Goal: Task Accomplishment & Management: Manage account settings

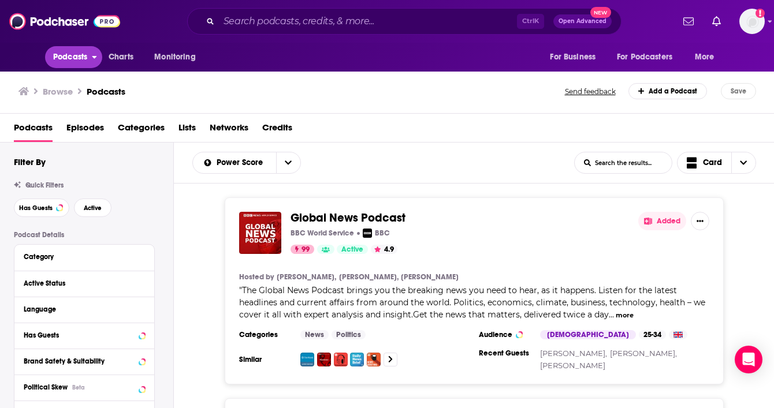
click at [68, 55] on span "Podcasts" at bounding box center [70, 57] width 34 height 16
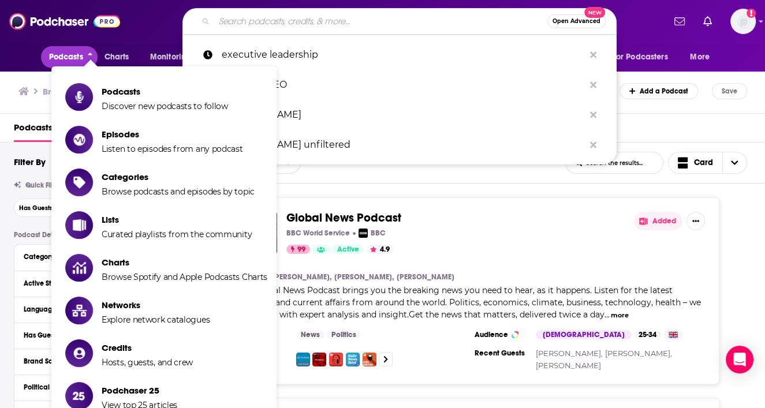
click at [296, 24] on input "Search podcasts, credits, & more..." at bounding box center [380, 21] width 333 height 18
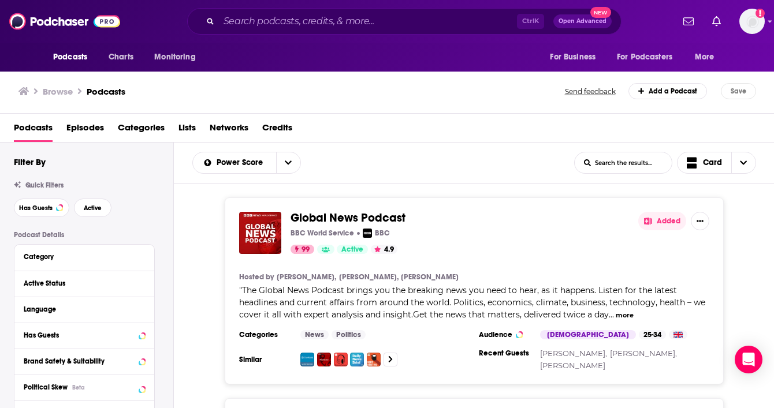
click at [167, 18] on div "Ctrl K Open Advanced New" at bounding box center [403, 21] width 537 height 27
click at [598, 12] on span "New" at bounding box center [600, 12] width 21 height 11
click at [140, 20] on div "Ctrl K Open Advanced New" at bounding box center [403, 21] width 537 height 27
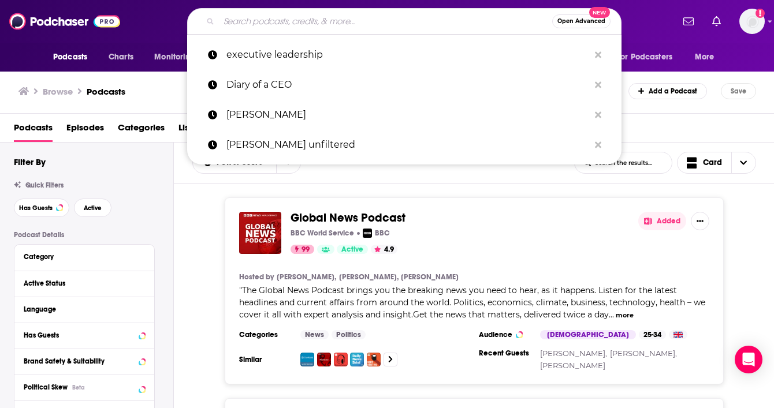
click at [301, 25] on input "Search podcasts, credits, & more..." at bounding box center [385, 21] width 333 height 18
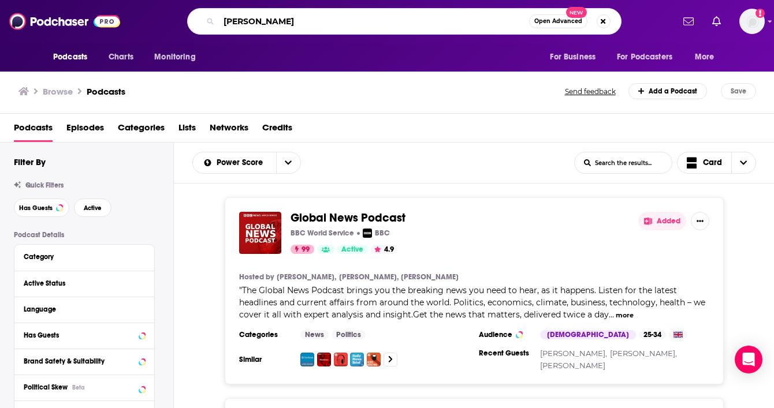
type input "[PERSON_NAME]"
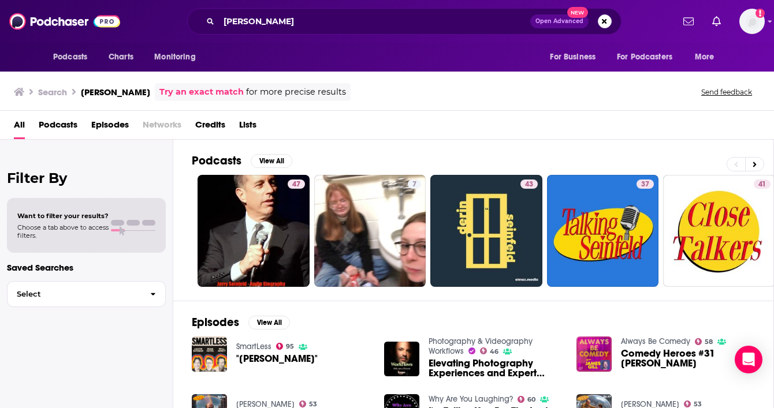
click at [61, 128] on span "Podcasts" at bounding box center [58, 127] width 39 height 24
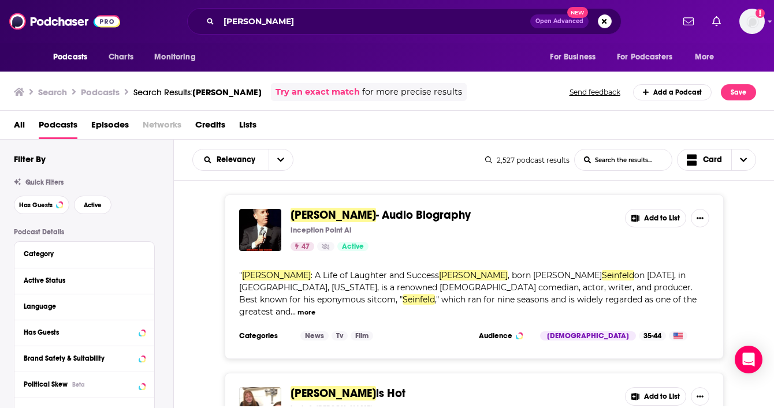
click at [734, 230] on div "[PERSON_NAME] - Audio Biography Inception Point Ai 47 Active Add to List " [PER…" at bounding box center [474, 277] width 600 height 165
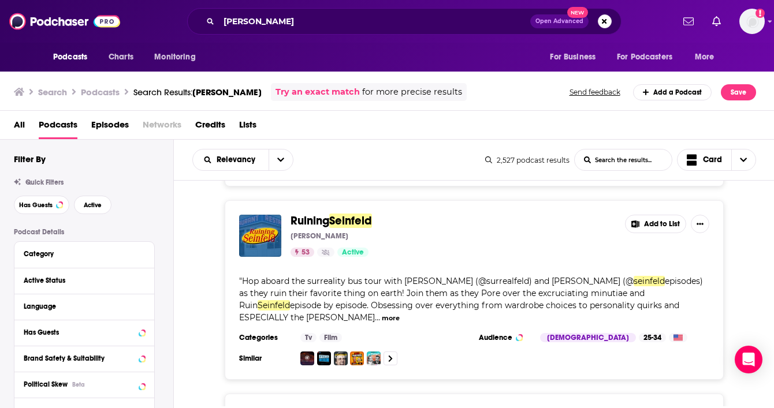
scroll to position [531, 0]
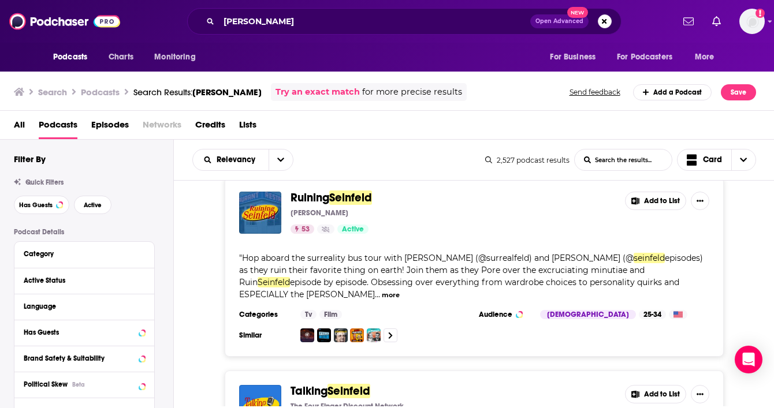
click at [753, 237] on div "[PERSON_NAME] [PERSON_NAME] 53 Active Add to List " Hop aboard the surreality b…" at bounding box center [474, 267] width 600 height 180
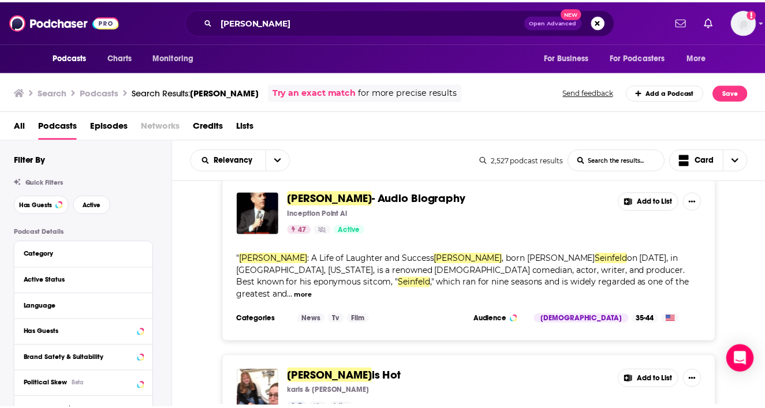
scroll to position [0, 0]
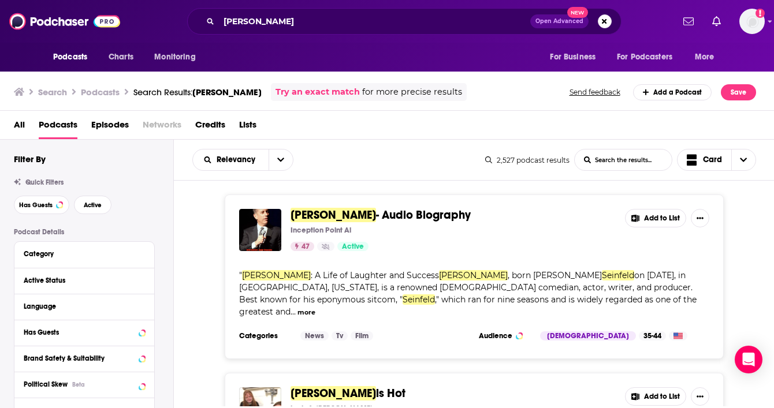
click at [350, 208] on span "[PERSON_NAME]" at bounding box center [332, 215] width 85 height 14
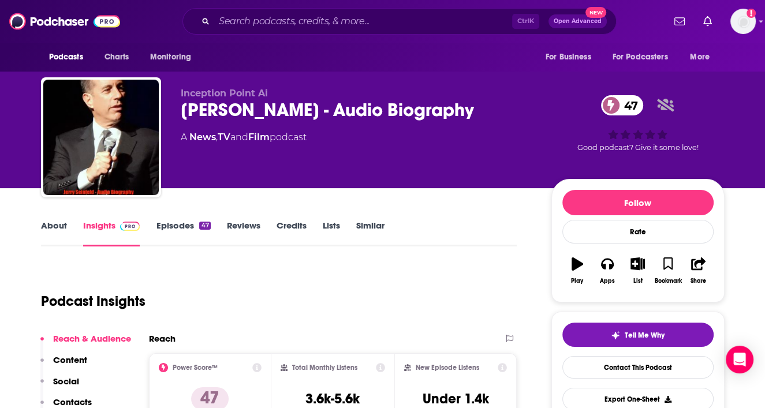
click at [378, 301] on div "Podcast Insights" at bounding box center [274, 294] width 467 height 59
click at [305, 311] on div "Podcast Insights" at bounding box center [274, 294] width 467 height 59
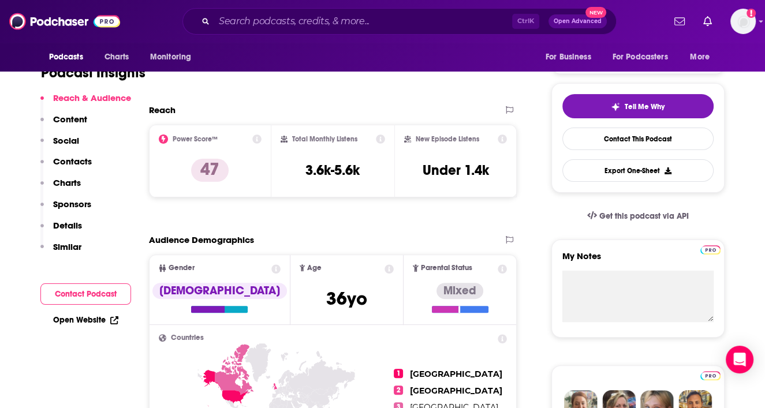
scroll to position [231, 0]
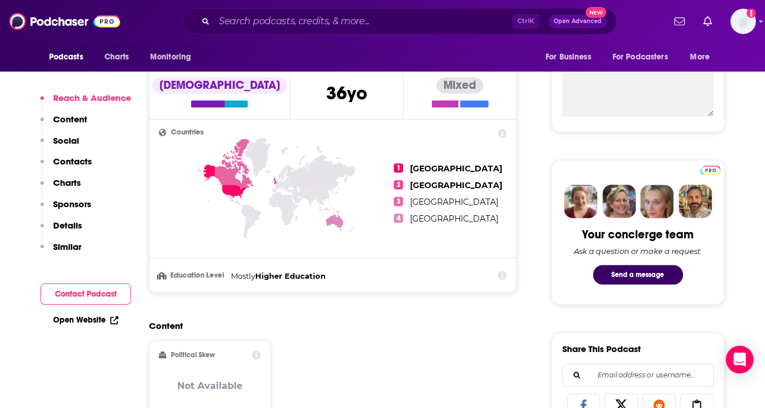
scroll to position [439, 0]
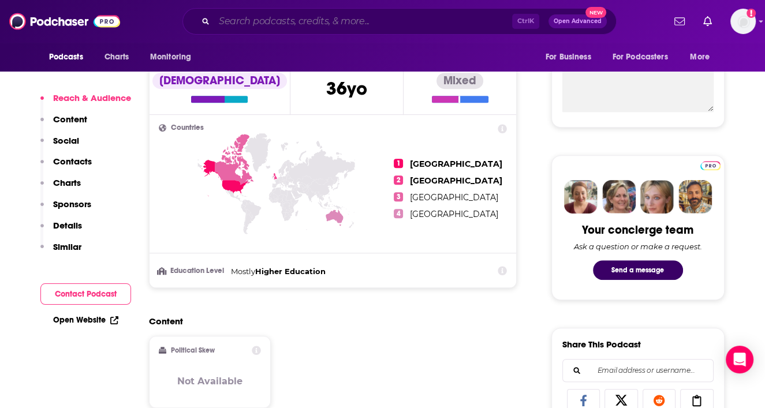
click at [345, 24] on input "Search podcasts, credits, & more..." at bounding box center [363, 21] width 298 height 18
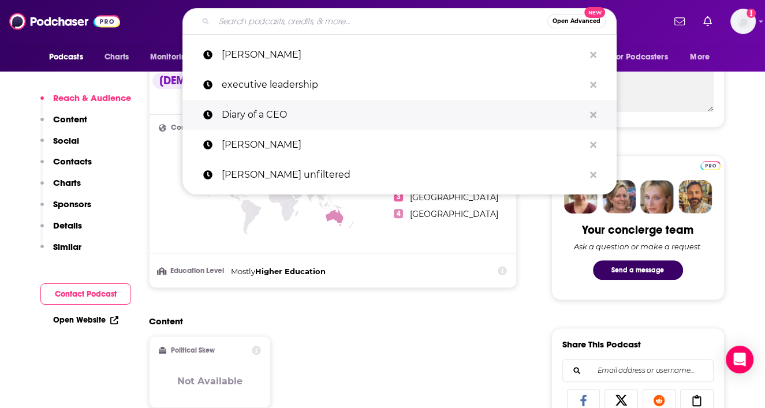
click at [326, 110] on p "Diary of a CEO" at bounding box center [403, 115] width 363 height 30
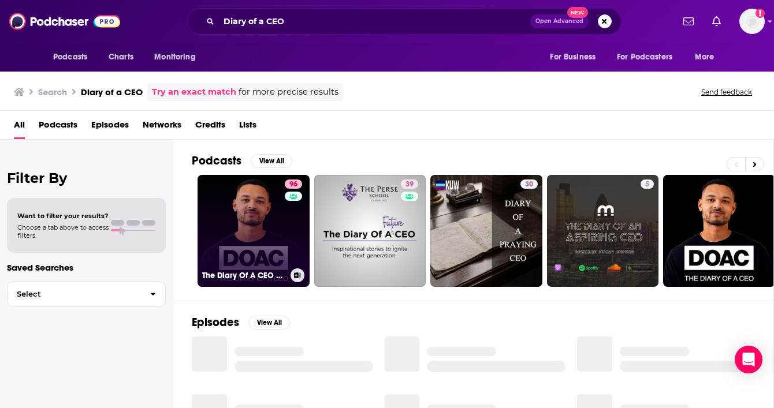
click at [262, 203] on link "96 The Diary Of A CEO with [PERSON_NAME]" at bounding box center [253, 231] width 112 height 112
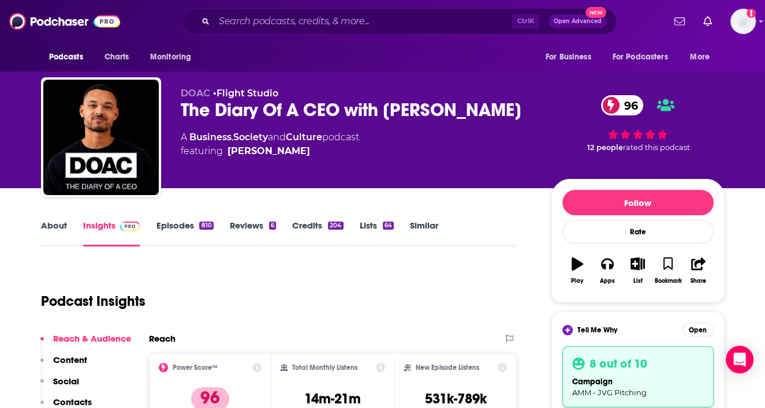
click at [255, 281] on div "Podcast Insights" at bounding box center [274, 294] width 467 height 59
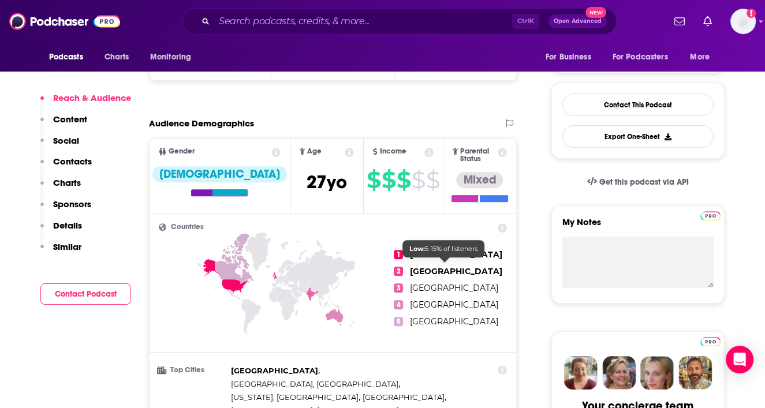
scroll to position [346, 0]
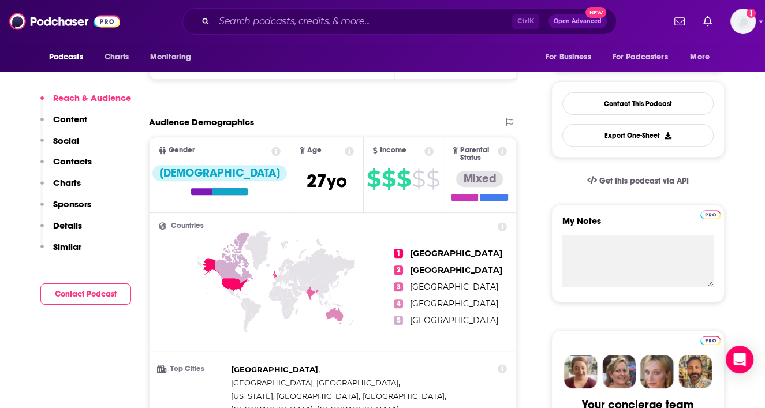
click at [424, 147] on icon at bounding box center [428, 151] width 9 height 9
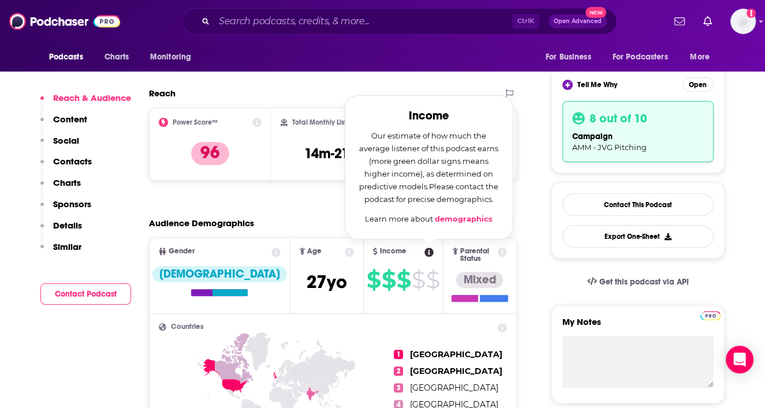
scroll to position [231, 0]
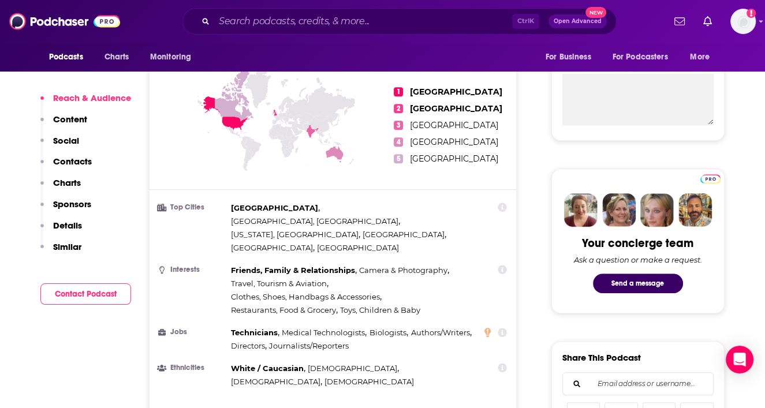
scroll to position [531, 0]
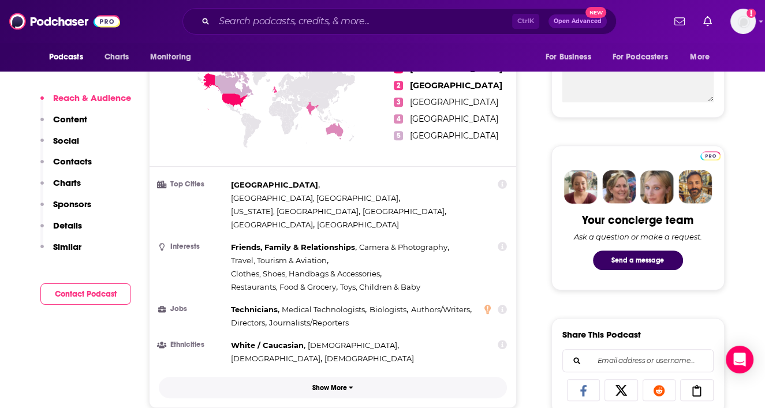
click at [329, 384] on p "Show More" at bounding box center [329, 388] width 35 height 8
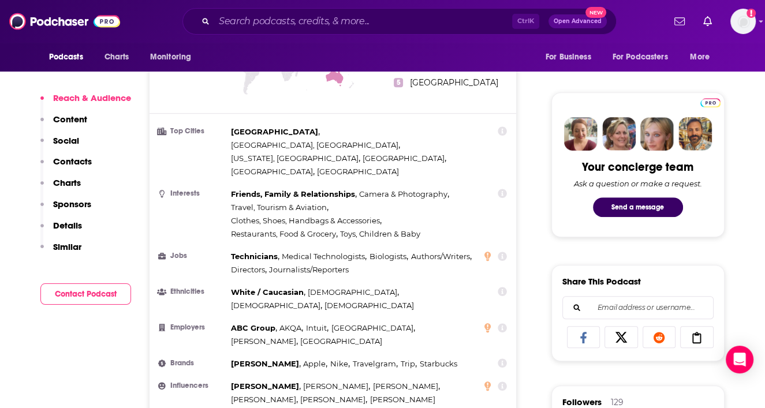
scroll to position [600, 0]
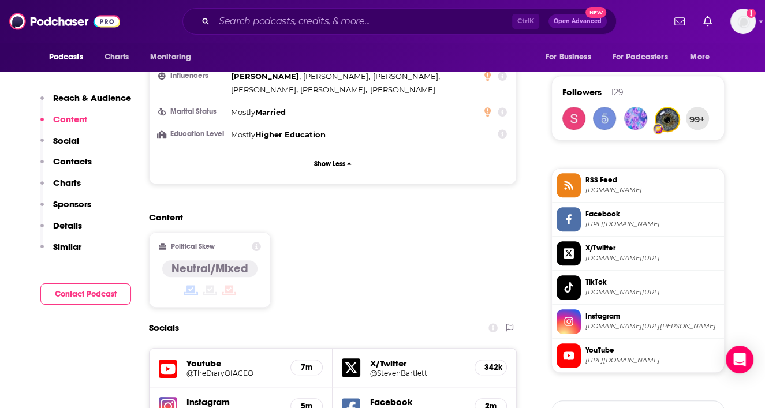
scroll to position [901, 0]
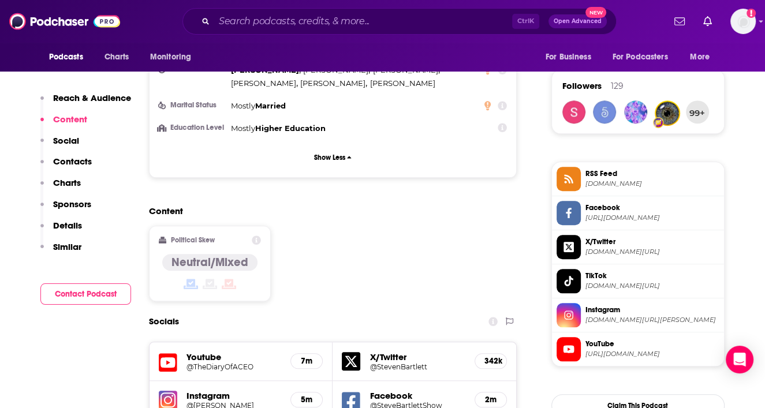
click at [421, 214] on div "Content Political Skew Neutral/Mixed" at bounding box center [333, 258] width 368 height 105
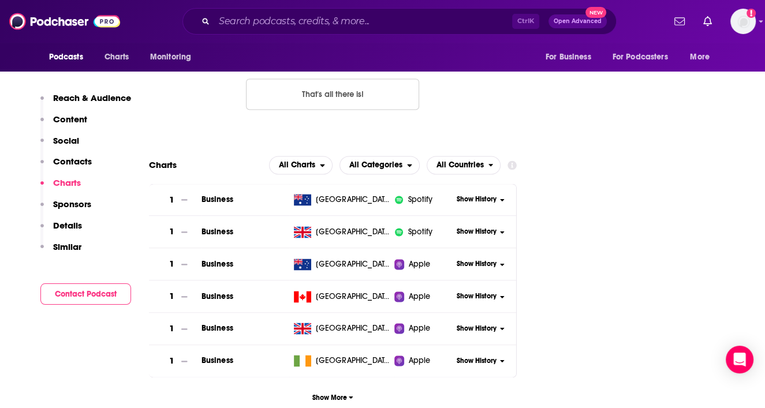
scroll to position [1524, 0]
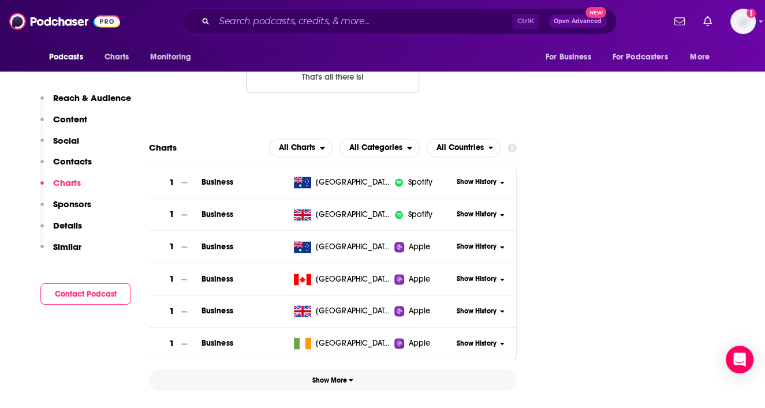
click at [340, 376] on span "Show More" at bounding box center [332, 380] width 41 height 8
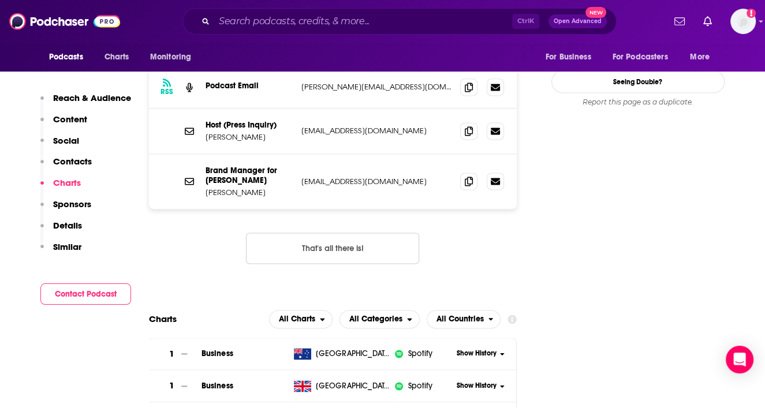
scroll to position [1316, 0]
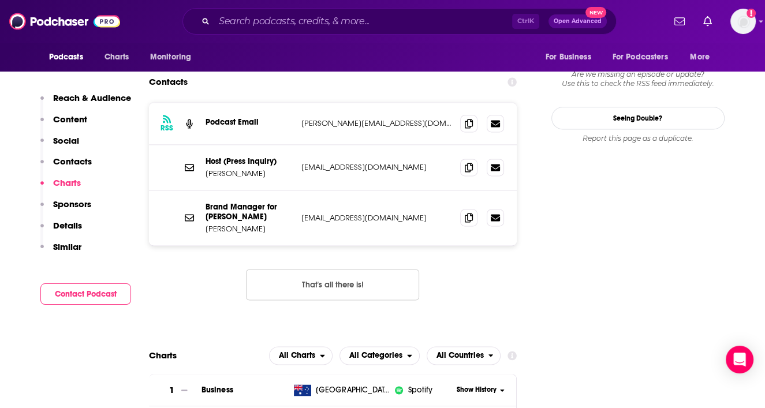
click at [51, 162] on button "Contacts" at bounding box center [65, 166] width 51 height 21
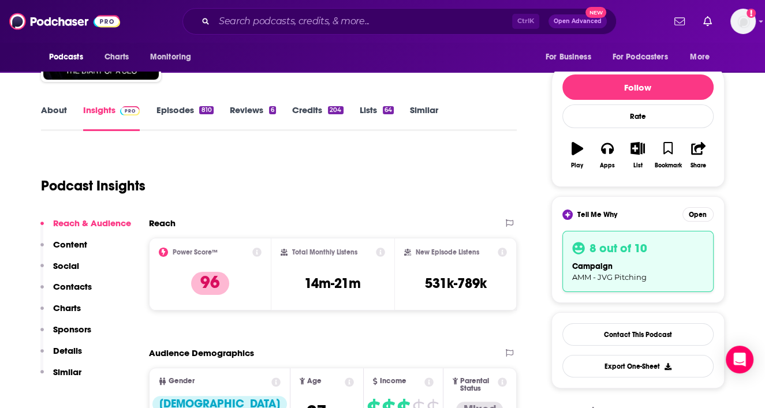
scroll to position [97, 0]
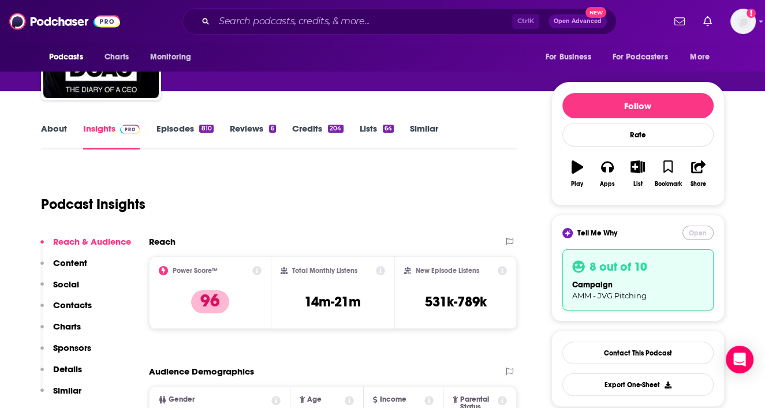
click at [700, 232] on button "Open" at bounding box center [697, 233] width 31 height 14
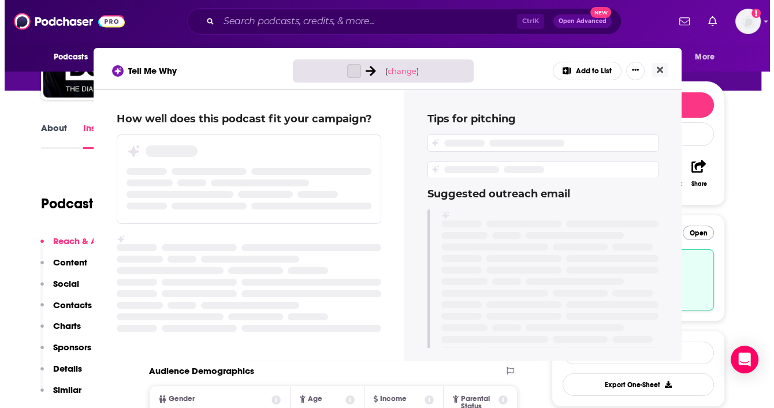
scroll to position [0, 0]
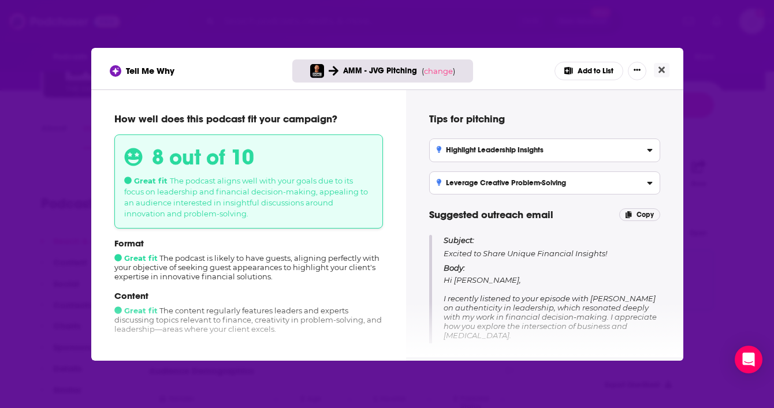
click at [378, 74] on span "AMM - JVG Pitching" at bounding box center [380, 71] width 74 height 10
click at [436, 67] on span "change" at bounding box center [438, 70] width 29 height 9
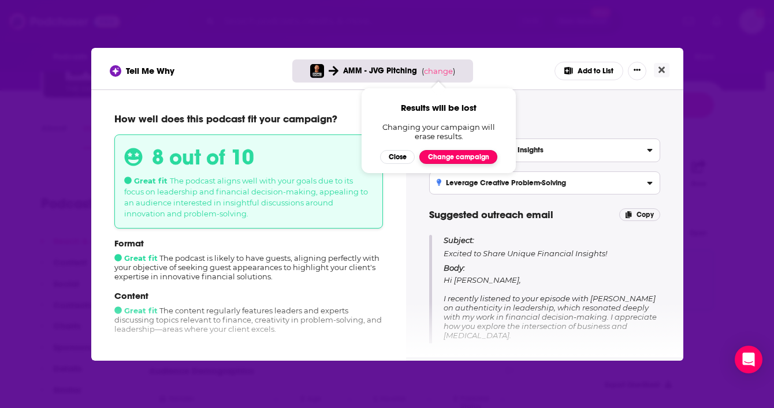
click at [434, 156] on button "Change campaign" at bounding box center [458, 157] width 78 height 14
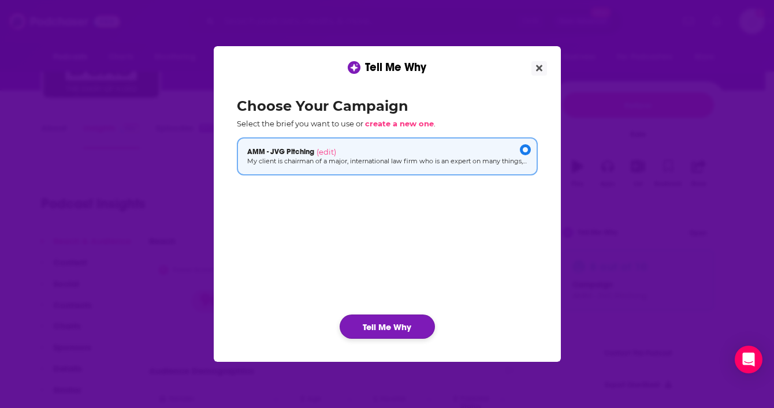
click at [403, 325] on button "Tell Me Why" at bounding box center [386, 327] width 95 height 24
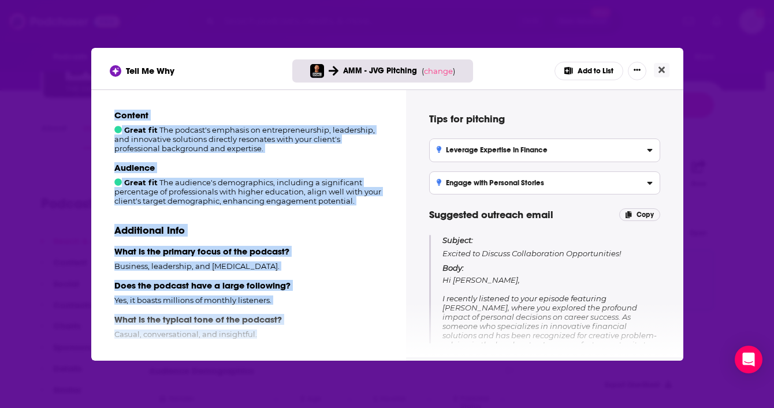
drag, startPoint x: 316, startPoint y: 260, endPoint x: 313, endPoint y: 334, distance: 74.0
click at [313, 334] on div "How well does this podcast fit your campaign? 8 out of 10 Great fit The Diary O…" at bounding box center [248, 223] width 287 height 240
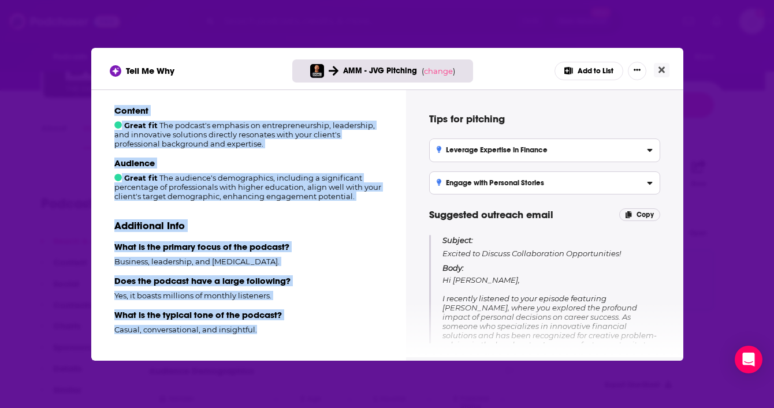
drag, startPoint x: 313, startPoint y: 334, endPoint x: 369, endPoint y: 199, distance: 146.2
click at [369, 199] on div "Audience Great fit The audience's demographics, including a significant percent…" at bounding box center [248, 179] width 268 height 43
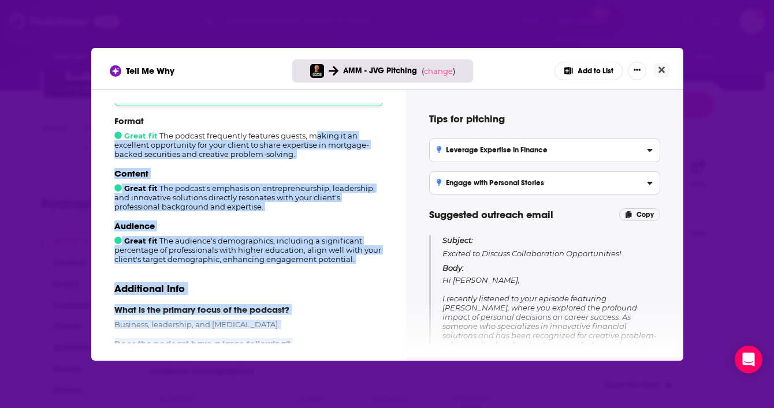
scroll to position [96, 0]
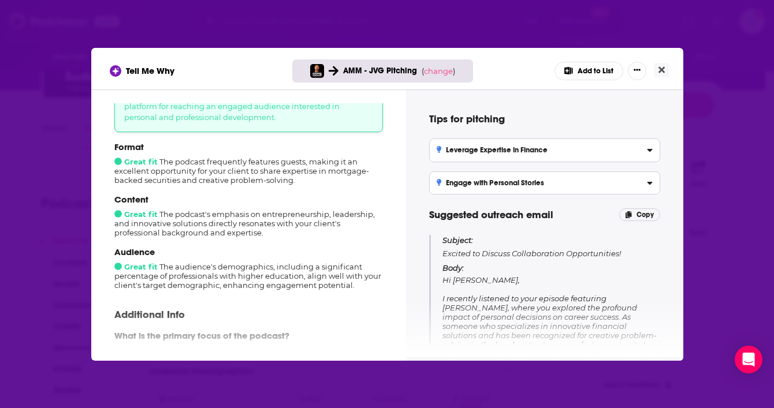
click at [380, 151] on p "Format" at bounding box center [248, 146] width 268 height 11
click at [291, 309] on p "Additional Info" at bounding box center [248, 314] width 268 height 13
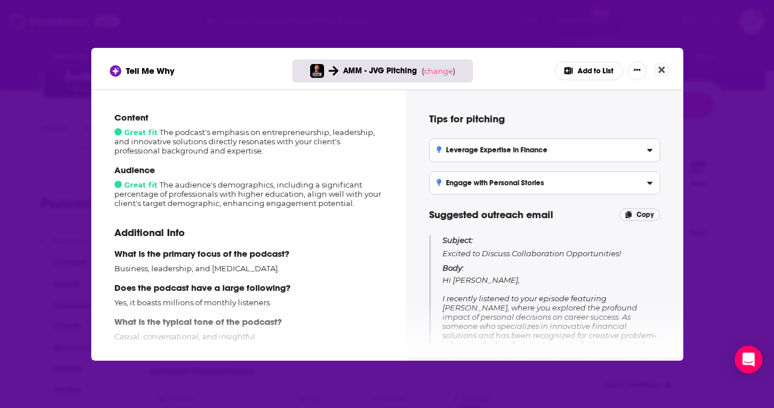
scroll to position [189, 0]
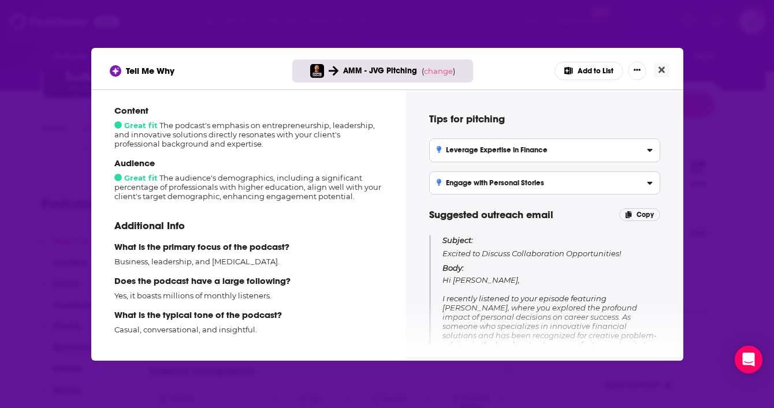
click at [649, 151] on icon "[object Object]" at bounding box center [649, 150] width 5 height 3
click at [0, 0] on input "Leverage Expertise in Finance Utilize your client's experience in mortgage-back…" at bounding box center [0, 0] width 0 height 0
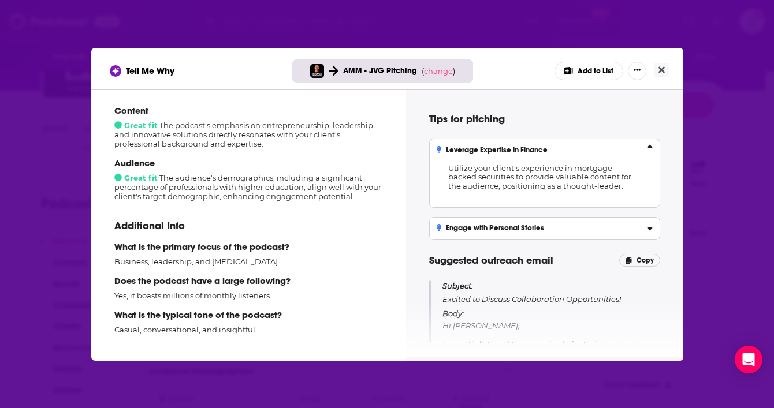
click at [648, 229] on icon "[object Object]" at bounding box center [650, 226] width 6 height 9
click at [0, 0] on input "Engage with Personal Stories Incorporate personal anecdotes related to leadersh…" at bounding box center [0, 0] width 0 height 0
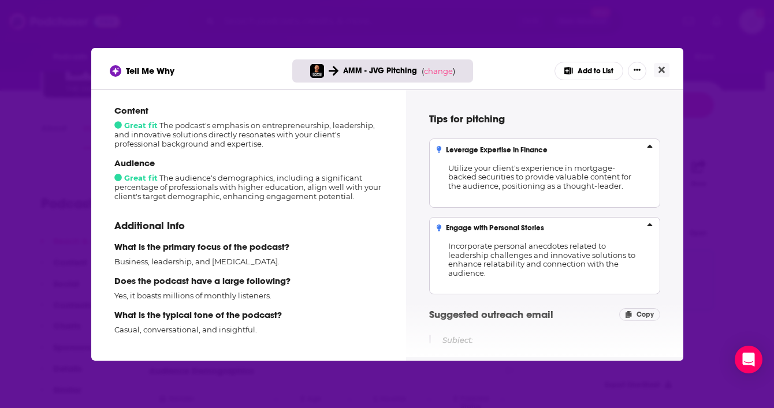
click at [670, 297] on div "Tips for pitching Leverage Expertise in Finance Utilize your client's experienc…" at bounding box center [544, 223] width 277 height 268
click at [602, 339] on p "Subject: Excited to Discuss Collaboration Opportunities!" at bounding box center [550, 347] width 217 height 24
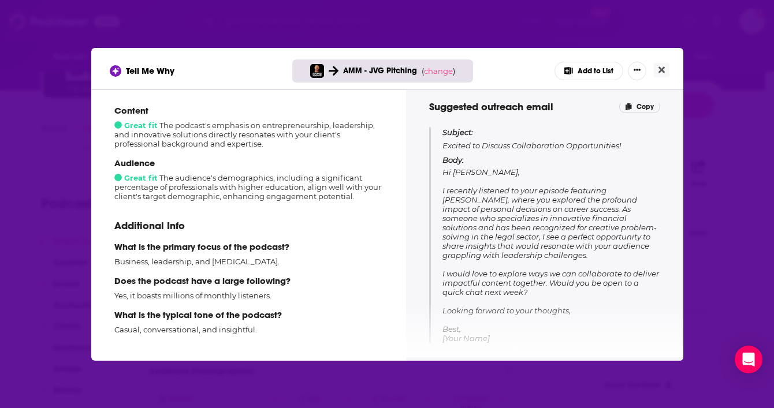
scroll to position [225, 0]
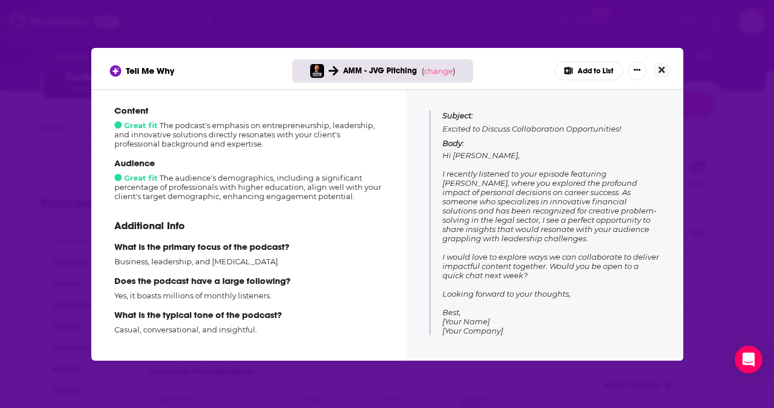
click at [662, 69] on icon "Close" at bounding box center [661, 69] width 6 height 6
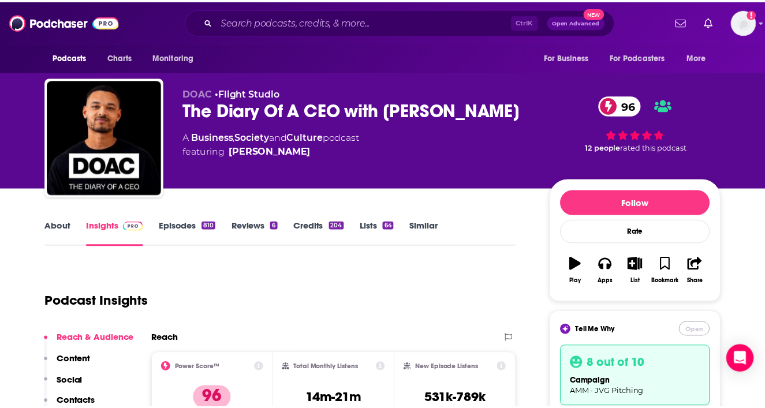
scroll to position [97, 0]
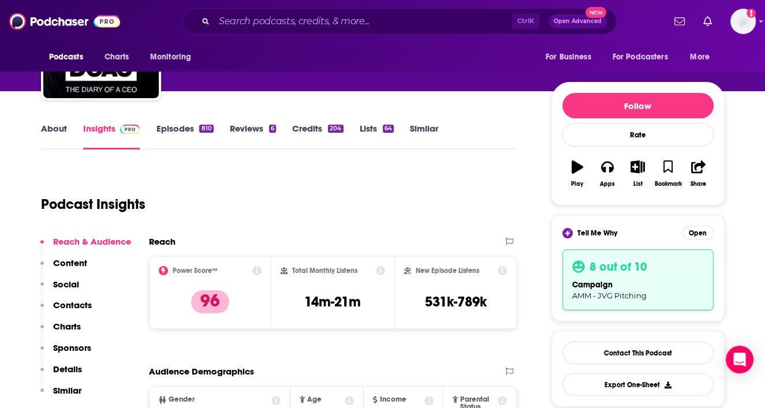
click at [304, 130] on link "Credits 204" at bounding box center [317, 136] width 51 height 27
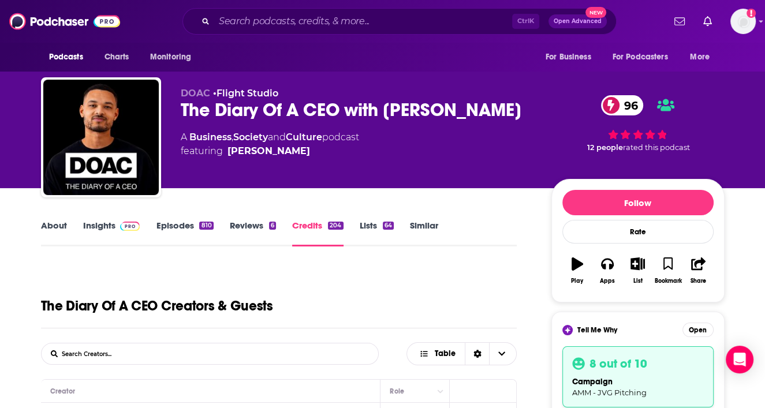
click at [471, 233] on div "About Insights Episodes 810 Reviews 6 Credits 204 Lists 64 Similar" at bounding box center [279, 232] width 476 height 28
click at [178, 223] on link "Episodes 810" at bounding box center [184, 233] width 57 height 27
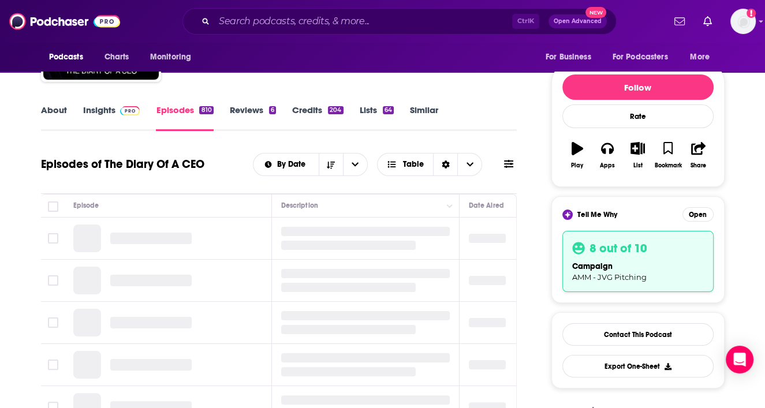
scroll to position [139, 0]
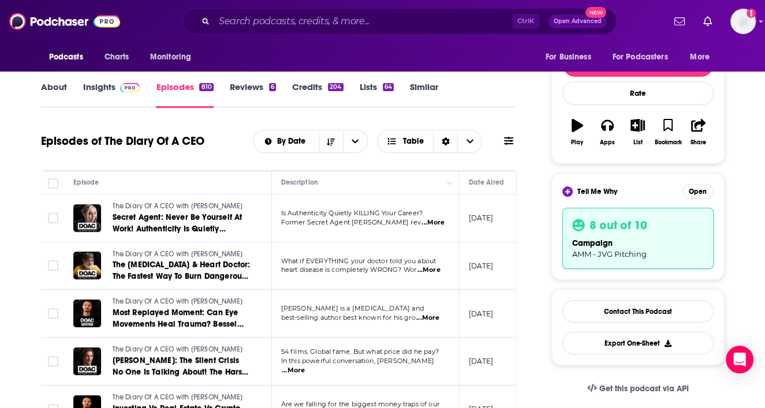
click at [436, 221] on span "...More" at bounding box center [432, 222] width 23 height 9
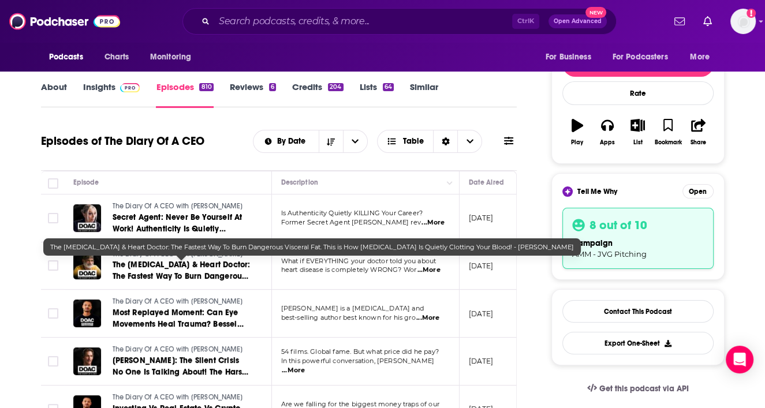
click at [173, 272] on span "The [MEDICAL_DATA] & Heart Doctor: The Fastest Way To Burn Dangerous Visceral F…" at bounding box center [182, 288] width 138 height 56
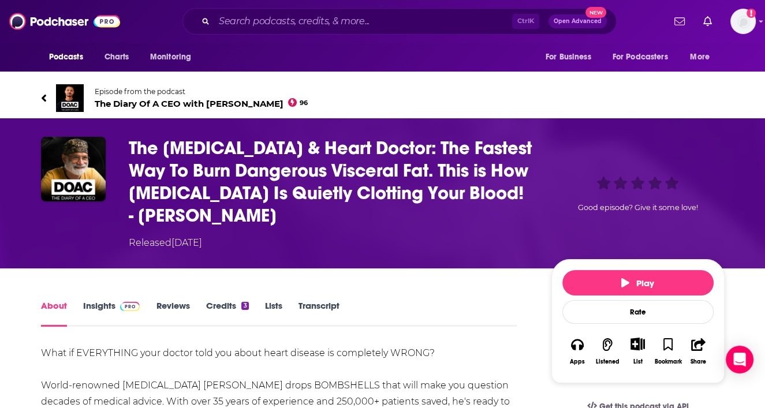
drag, startPoint x: 469, startPoint y: 304, endPoint x: 442, endPoint y: 300, distance: 27.5
click at [442, 300] on div "About Insights Reviews Credits 3 Lists Transcript" at bounding box center [279, 312] width 476 height 28
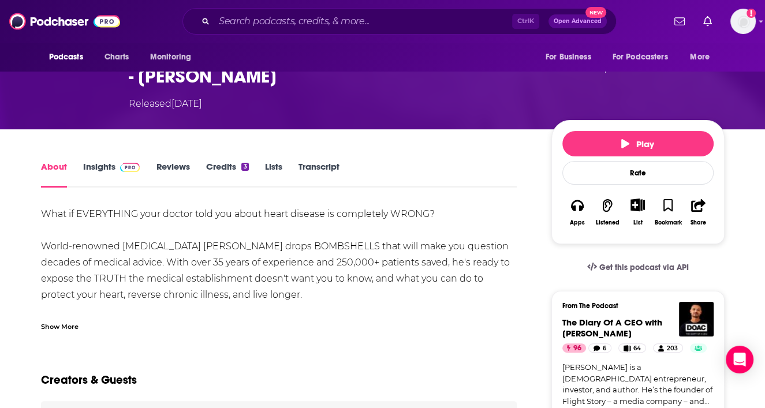
scroll to position [162, 0]
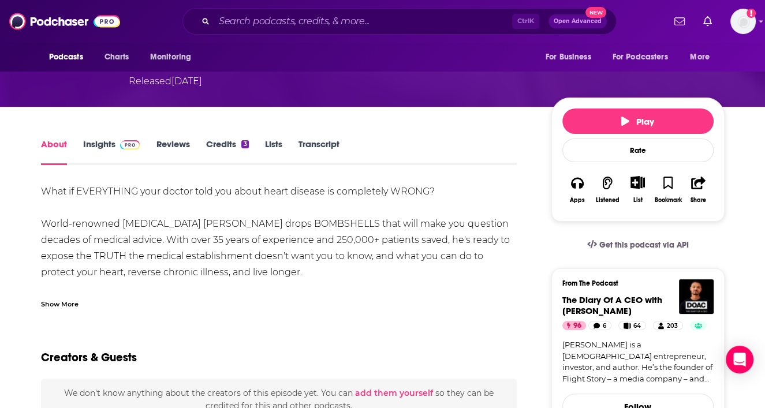
click at [321, 143] on link "Transcript" at bounding box center [318, 152] width 41 height 27
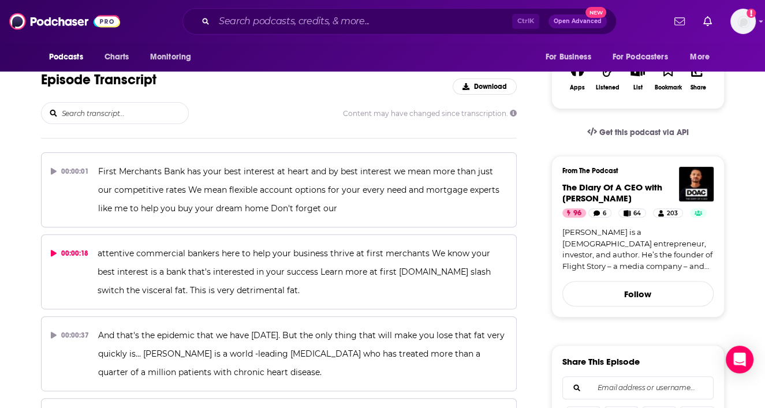
scroll to position [277, 0]
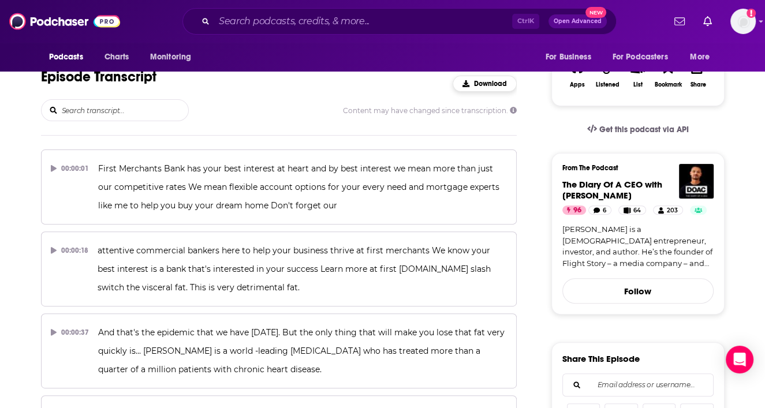
click at [465, 87] on div "Download" at bounding box center [484, 84] width 44 height 8
click at [224, 99] on div "Content may have changed since transcription." at bounding box center [279, 110] width 476 height 22
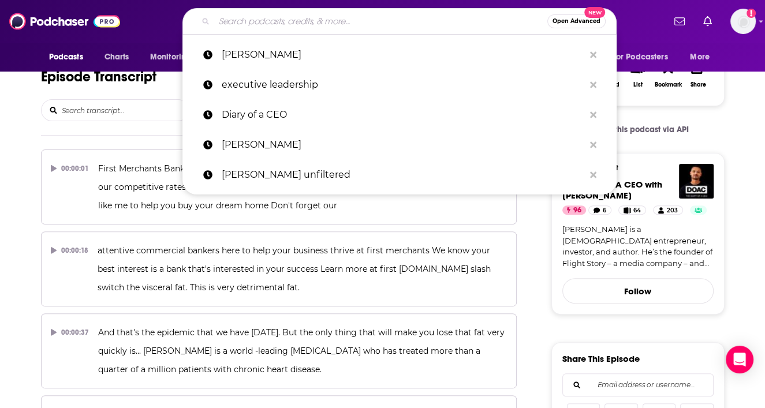
click at [282, 20] on input "Search podcasts, credits, & more..." at bounding box center [380, 21] width 333 height 18
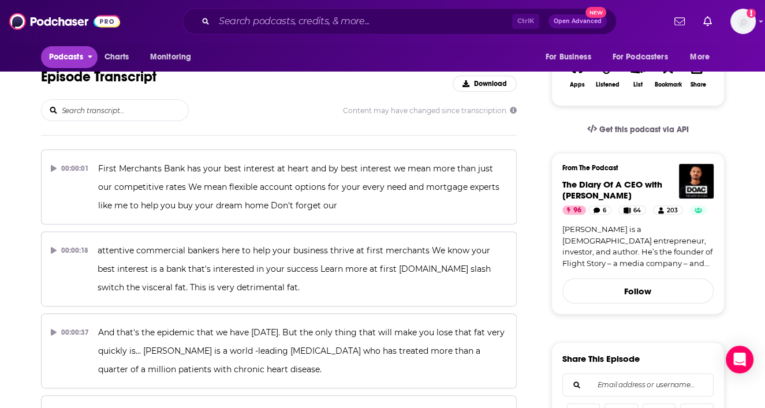
click at [72, 54] on span "Podcasts" at bounding box center [66, 57] width 34 height 16
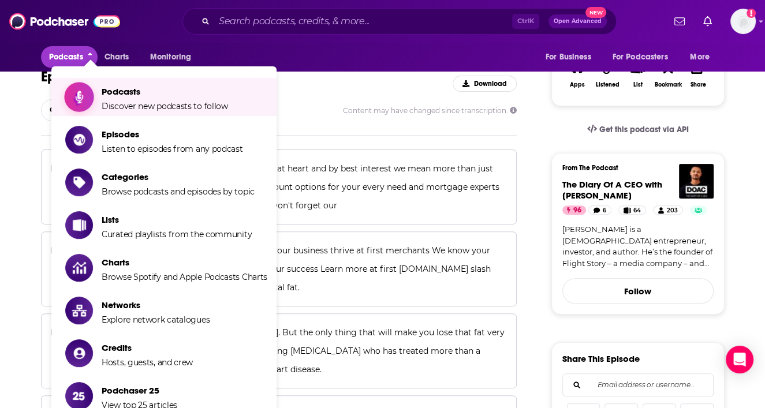
click at [135, 93] on span "Podcasts" at bounding box center [165, 91] width 126 height 11
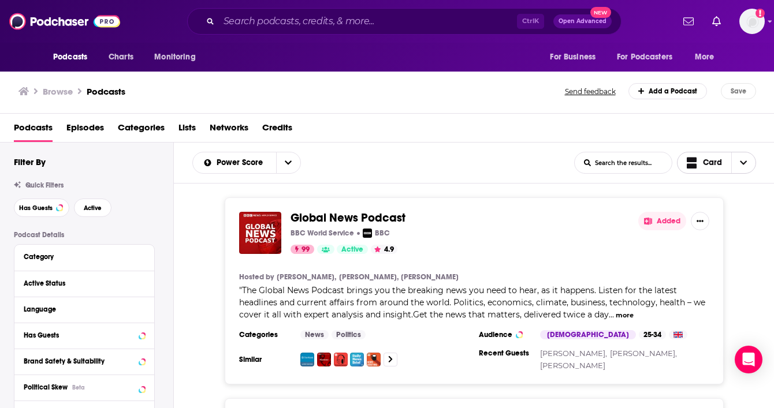
click at [744, 160] on icon "Choose View" at bounding box center [743, 163] width 7 height 8
click at [710, 221] on span "Table" at bounding box center [723, 222] width 46 height 6
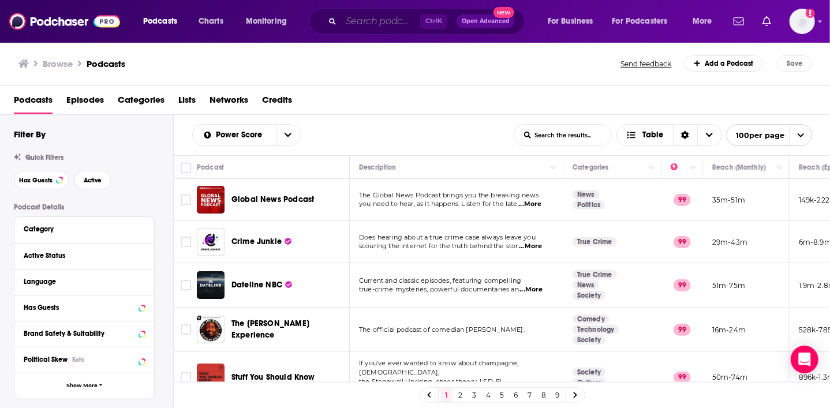
click at [363, 20] on input "Search podcasts, credits, & more..." at bounding box center [380, 21] width 79 height 18
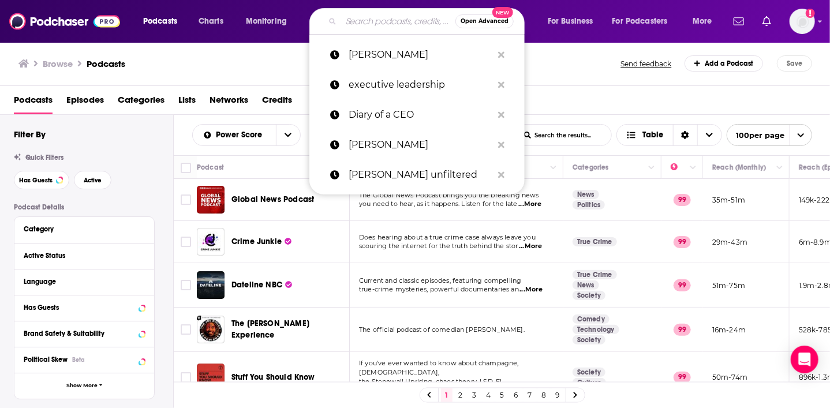
click at [363, 20] on input "Search podcasts, credits, & more..." at bounding box center [398, 21] width 114 height 18
type input "c"
click at [297, 55] on div "Browse Podcasts Send feedback Add a Podcast Save" at bounding box center [415, 64] width 831 height 44
click at [367, 27] on input "Search podcasts, credits, & more..." at bounding box center [398, 21] width 114 height 18
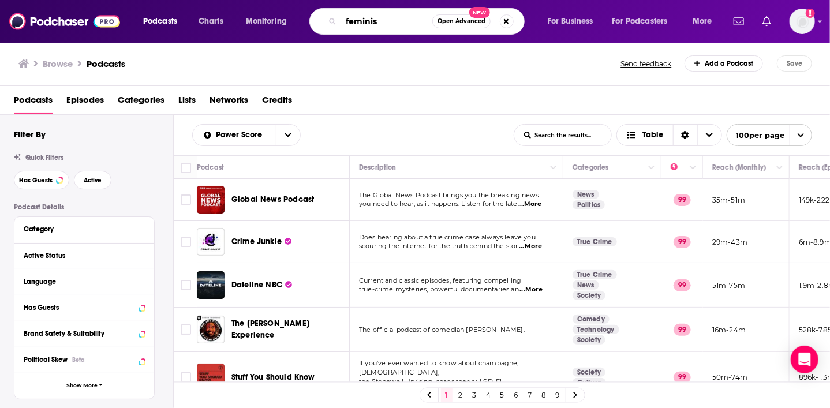
type input "feminism"
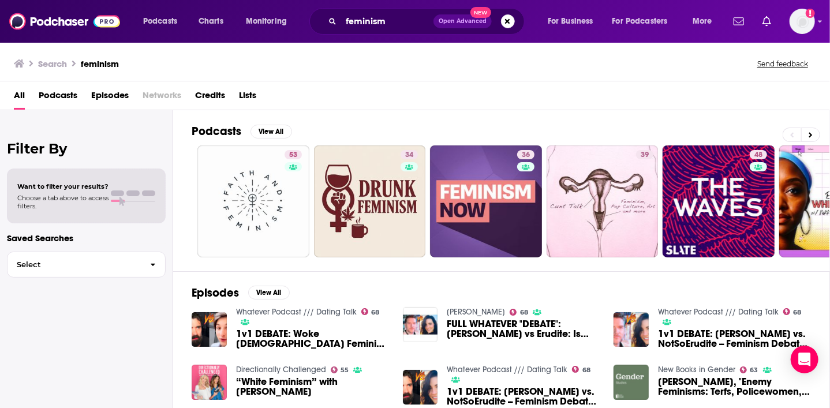
click at [60, 96] on span "Podcasts" at bounding box center [58, 98] width 39 height 24
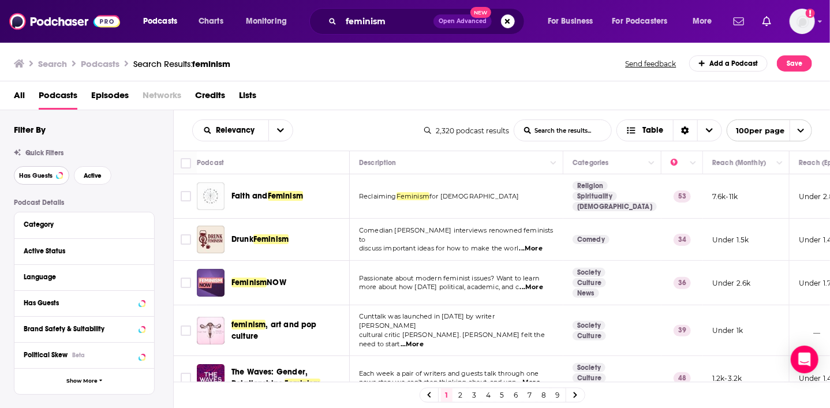
click at [41, 175] on span "Has Guests" at bounding box center [35, 176] width 33 height 6
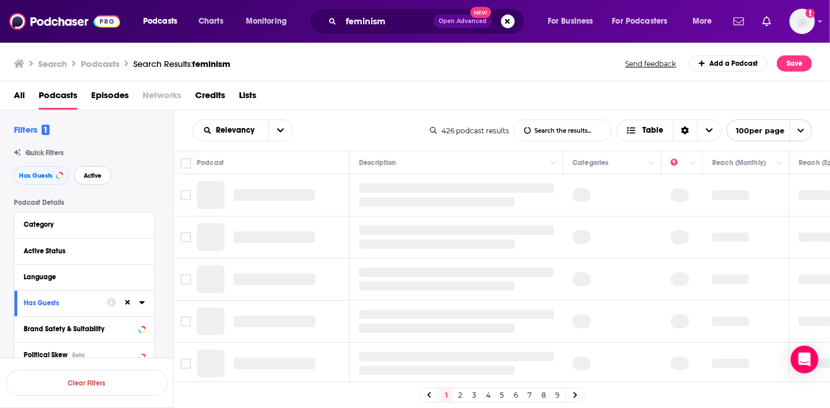
click at [95, 176] on span "Active" at bounding box center [93, 176] width 18 height 6
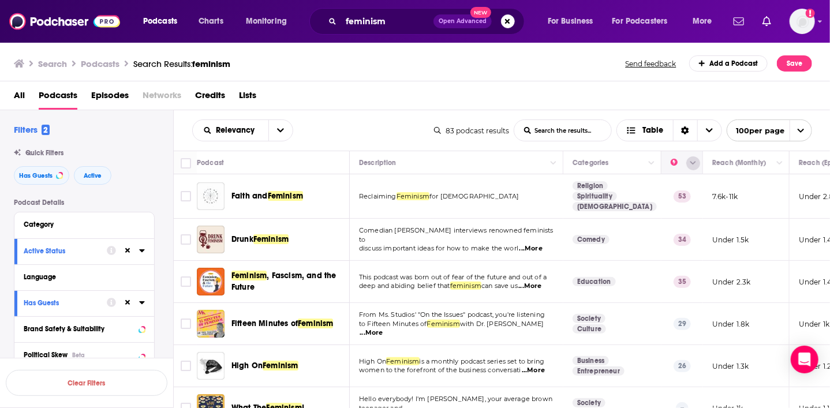
click at [695, 160] on icon "Column Actions" at bounding box center [693, 163] width 6 height 7
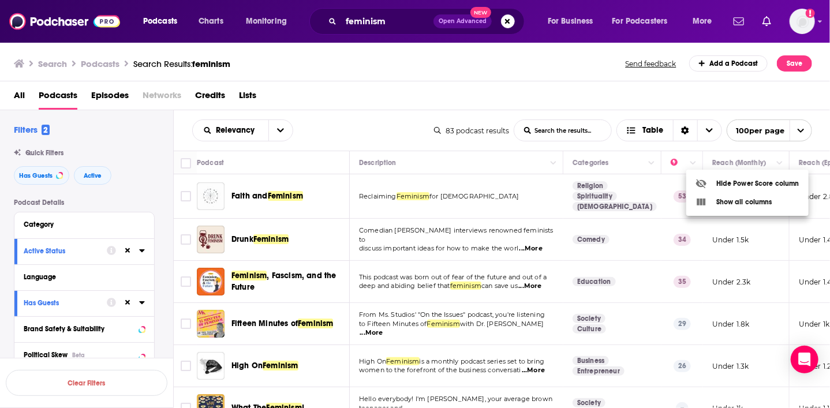
click at [633, 145] on div at bounding box center [415, 204] width 830 height 408
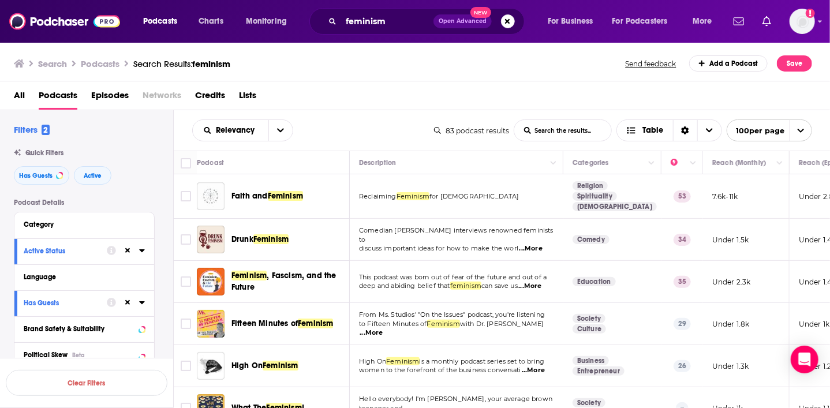
click at [159, 297] on div "Podcast Details Category Active Status Language Has Guests Brand Safety & Suita…" at bounding box center [93, 404] width 159 height 410
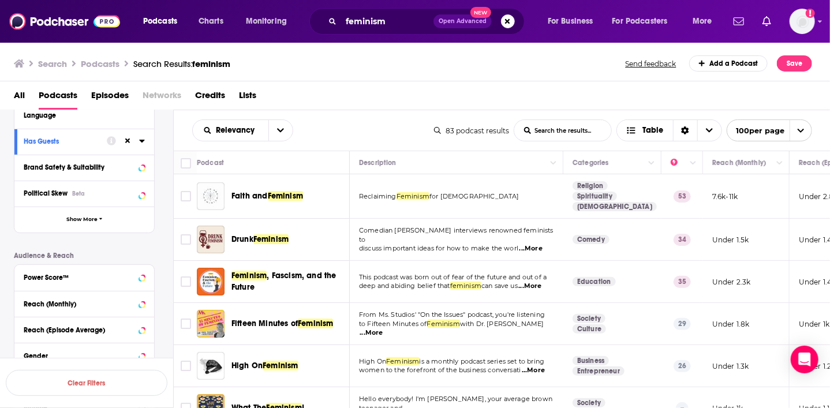
scroll to position [185, 0]
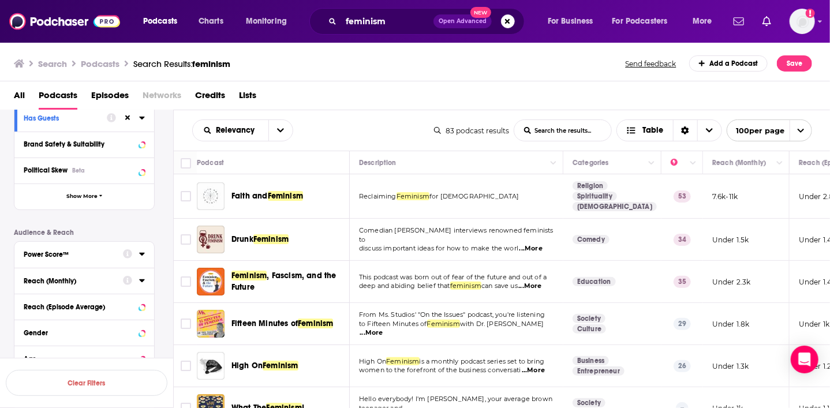
click at [69, 251] on div "Power Score™" at bounding box center [70, 255] width 92 height 8
click at [143, 253] on icon at bounding box center [142, 253] width 6 height 9
click at [70, 256] on div "Power Score™" at bounding box center [70, 255] width 92 height 8
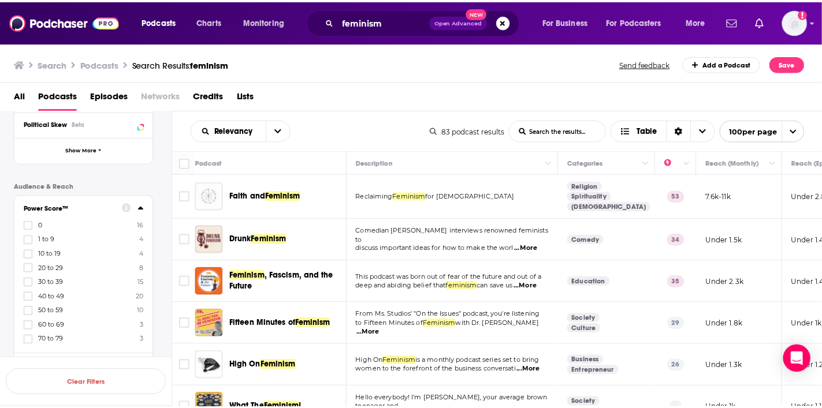
scroll to position [254, 0]
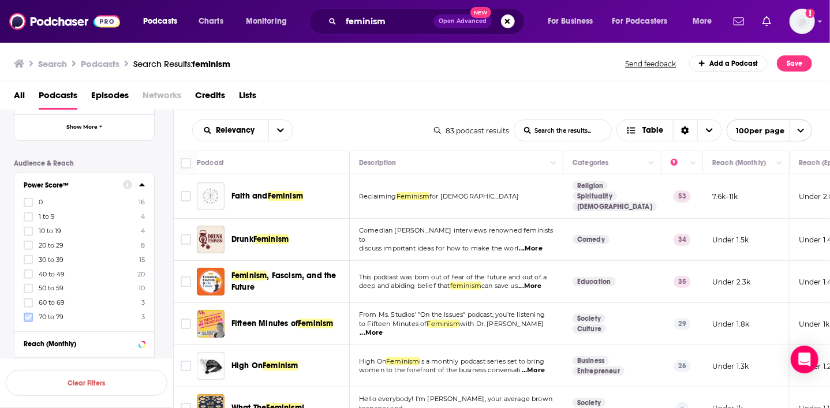
click at [29, 314] on icon at bounding box center [28, 317] width 7 height 7
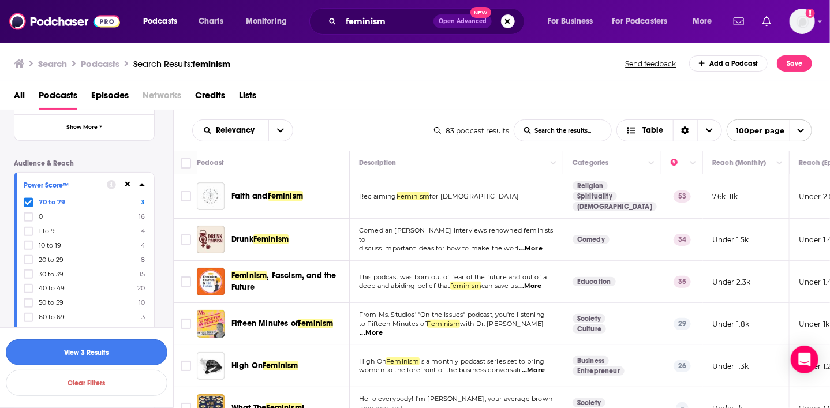
click at [106, 352] on button "View 3 Results" at bounding box center [87, 352] width 162 height 26
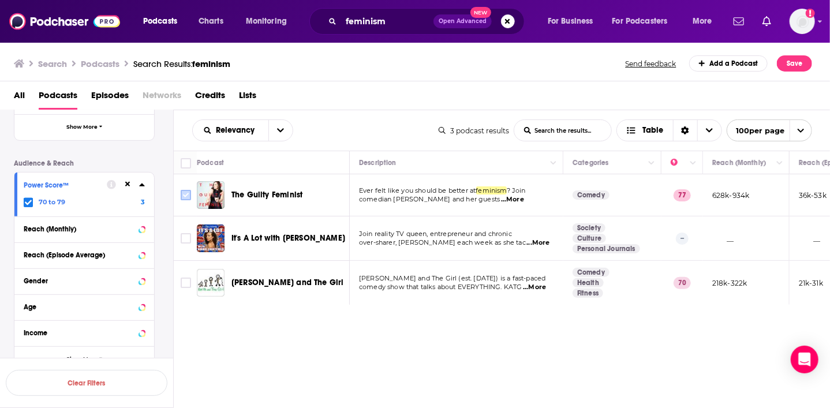
click at [185, 193] on input "Toggle select row" at bounding box center [186, 195] width 10 height 10
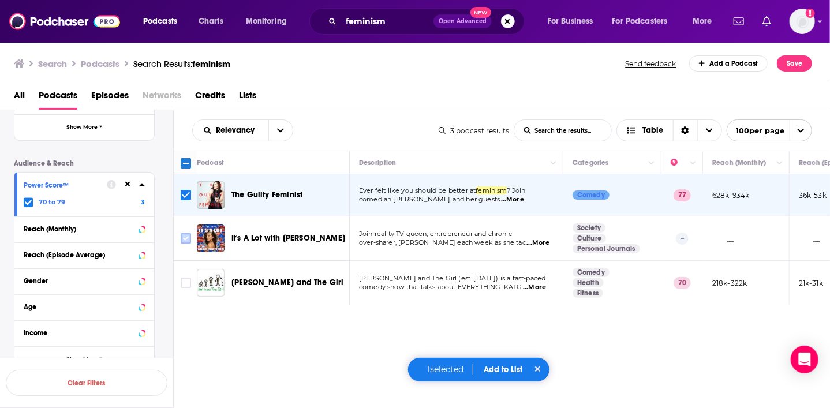
click at [186, 237] on input "Toggle select row" at bounding box center [186, 238] width 10 height 10
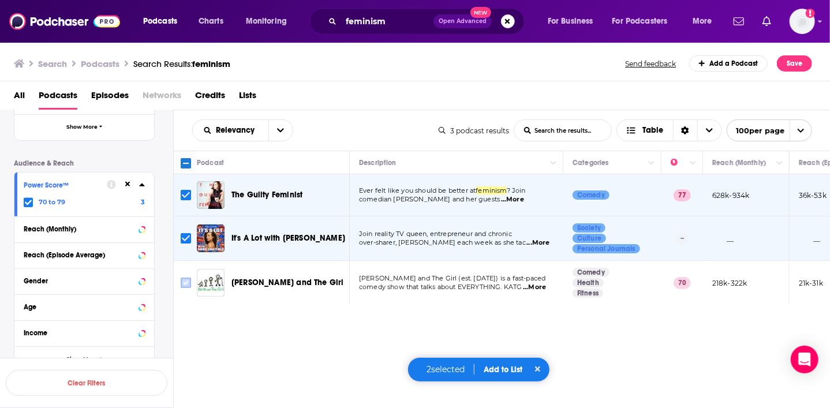
click at [184, 286] on input "Toggle select row" at bounding box center [186, 283] width 10 height 10
checkbox input "true"
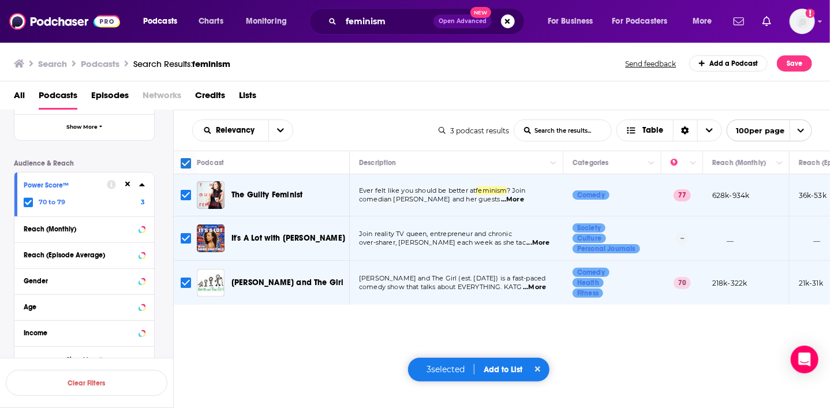
click at [499, 373] on button "Add to List" at bounding box center [503, 370] width 57 height 10
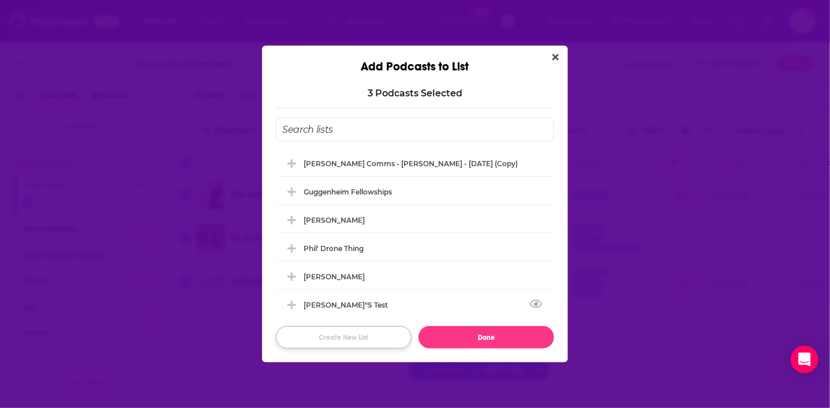
click at [365, 341] on button "Create New List" at bounding box center [344, 337] width 136 height 23
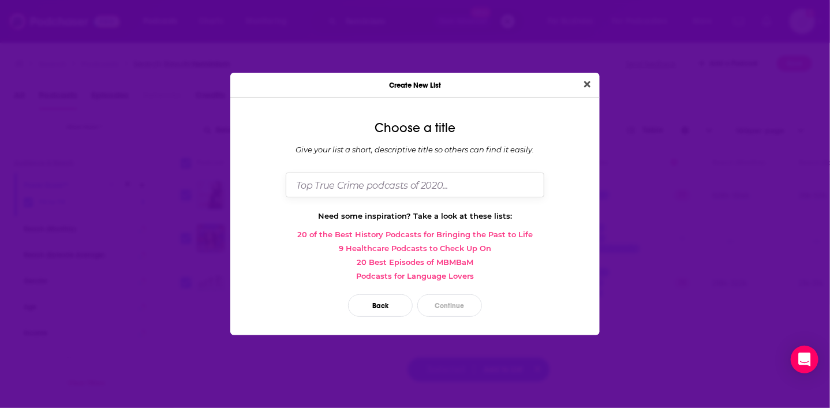
click at [387, 191] on input "Dialog" at bounding box center [415, 185] width 259 height 25
type input "[PERSON_NAME] TEst"
click at [461, 307] on button "Continue" at bounding box center [449, 305] width 65 height 23
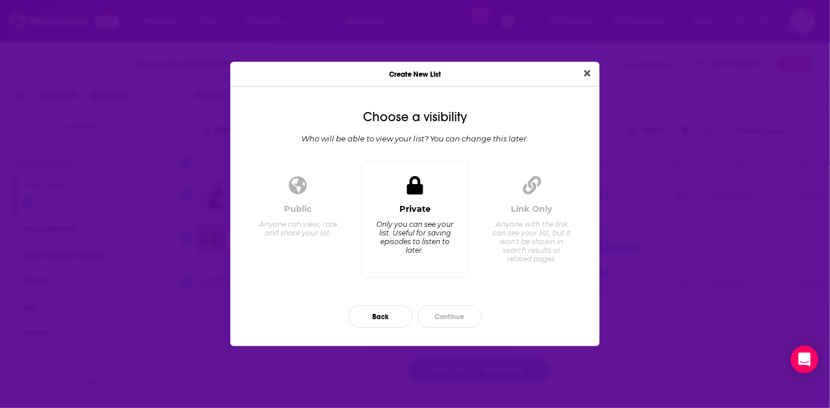
click at [439, 207] on div "Private Only you can see your list. Useful for saving episodes to listen to lat…" at bounding box center [415, 236] width 88 height 64
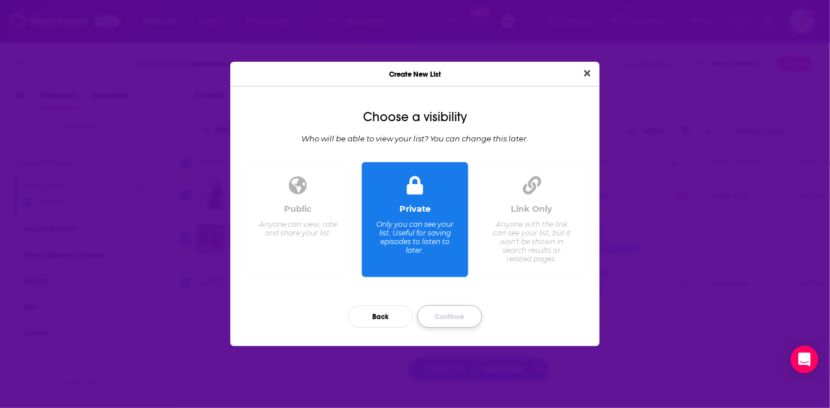
drag, startPoint x: 459, startPoint y: 317, endPoint x: 441, endPoint y: 318, distance: 17.9
click at [441, 318] on button "Continue" at bounding box center [449, 316] width 65 height 23
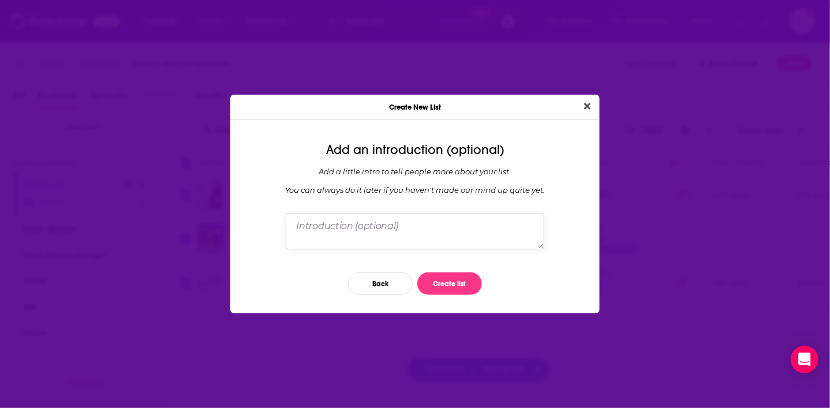
click at [319, 226] on textarea "Dialog" at bounding box center [415, 231] width 259 height 36
type textarea "dljsdl;fgsdfgdlk"
click at [446, 288] on button "Create list" at bounding box center [449, 283] width 65 height 23
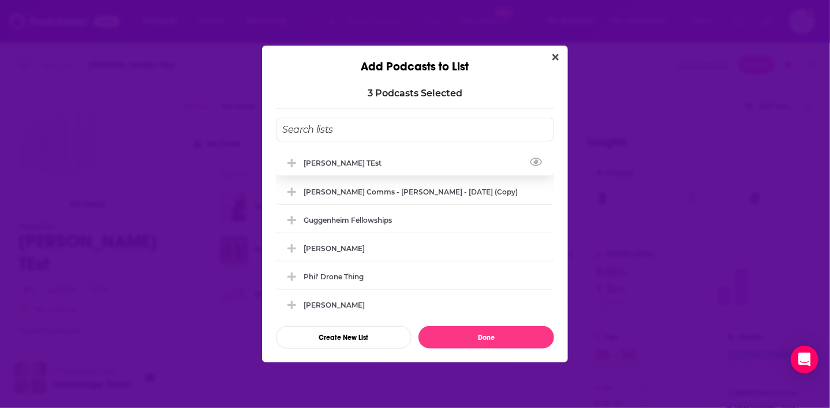
click at [387, 160] on div "[PERSON_NAME] TEst" at bounding box center [415, 162] width 278 height 25
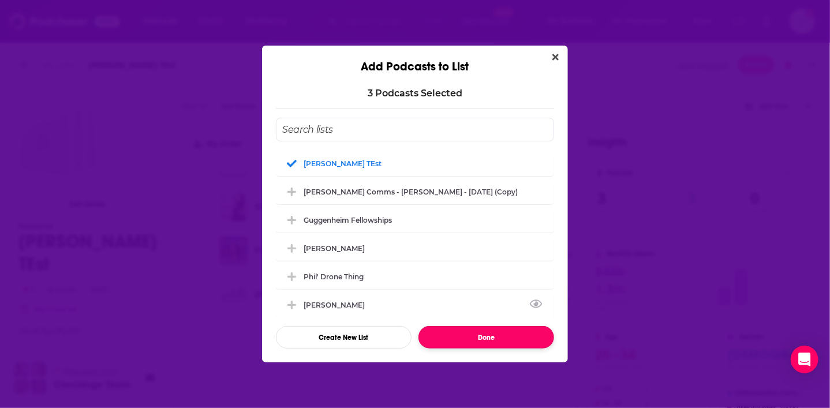
click at [493, 334] on button "Done" at bounding box center [487, 337] width 136 height 23
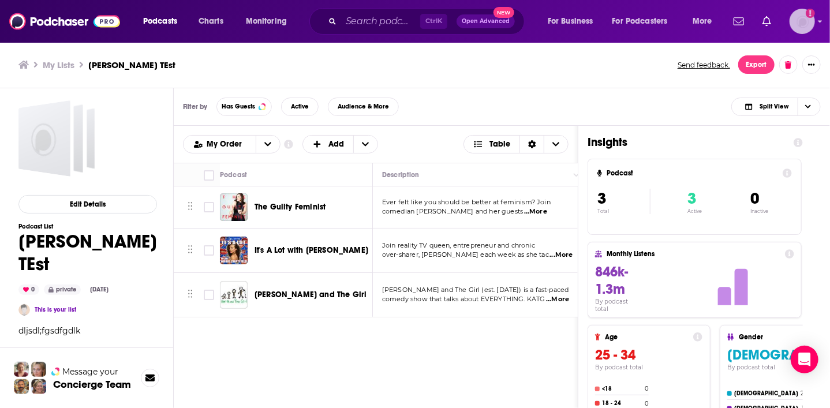
click at [773, 17] on img "Logged in as AlexMerceron" at bounding box center [802, 21] width 25 height 25
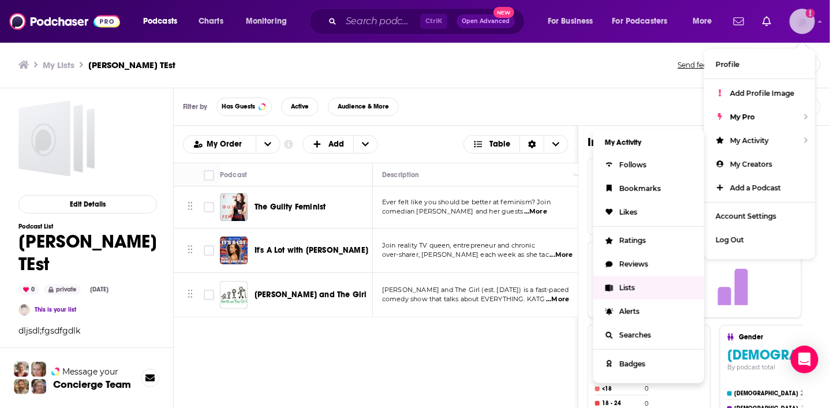
click at [637, 284] on link "Lists" at bounding box center [648, 288] width 111 height 24
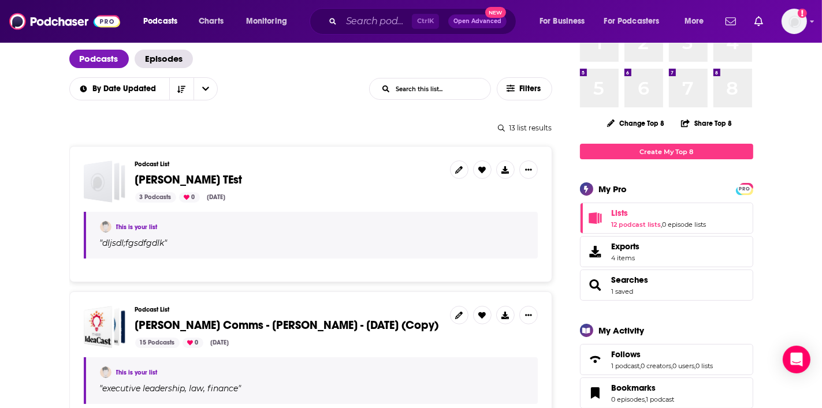
scroll to position [46, 0]
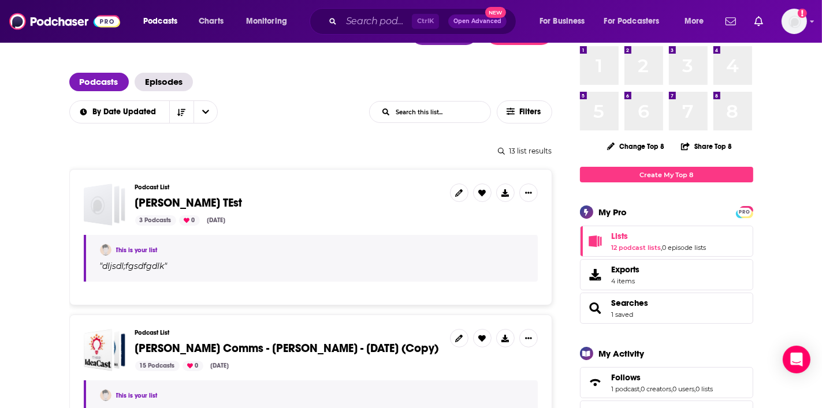
click at [349, 217] on div "3 Podcasts 0 [DATE]" at bounding box center [287, 220] width 305 height 10
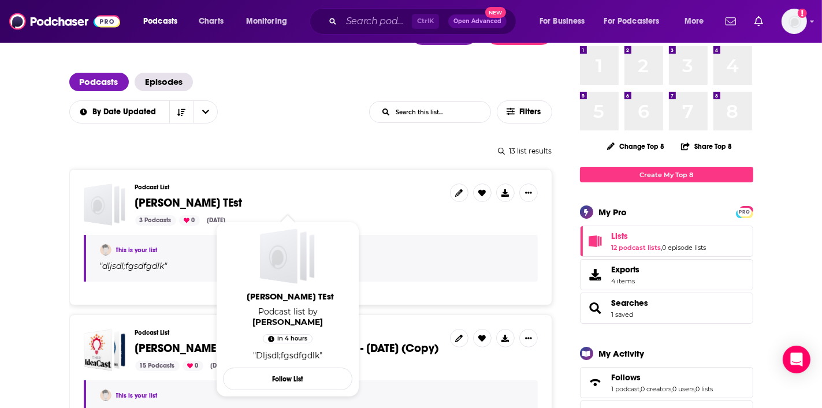
click at [175, 204] on span "[PERSON_NAME] TEst" at bounding box center [188, 203] width 107 height 14
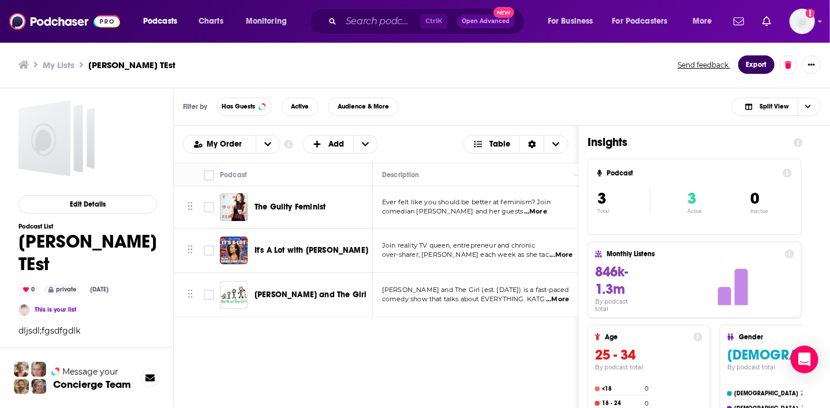
click at [756, 62] on button "Export" at bounding box center [756, 64] width 36 height 18
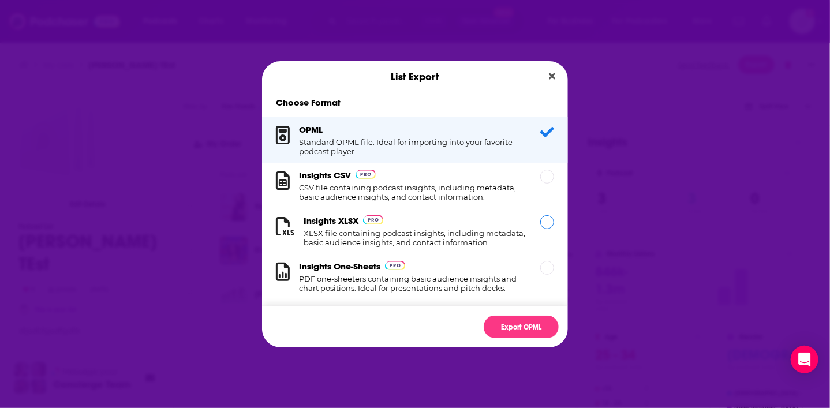
click at [540, 224] on div "Dialog" at bounding box center [547, 222] width 14 height 14
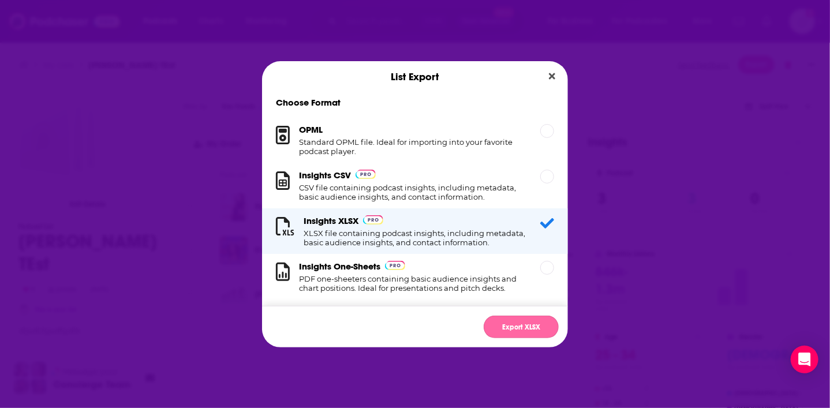
click at [534, 327] on button "Export XLSX" at bounding box center [521, 327] width 75 height 23
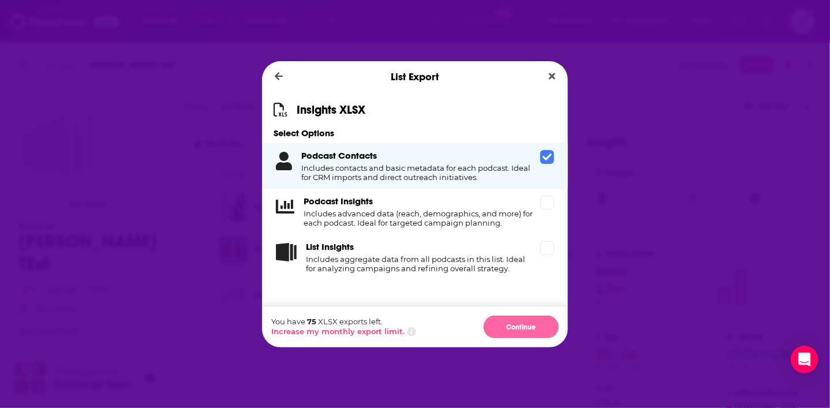
click at [520, 330] on button "Continue" at bounding box center [521, 327] width 75 height 23
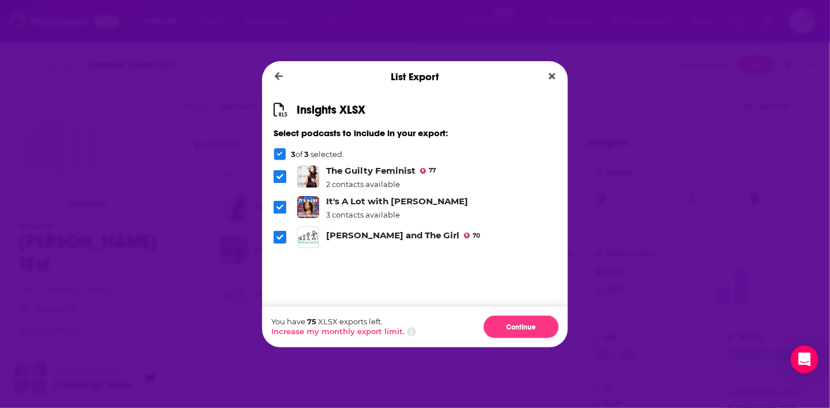
click at [283, 204] on span "Dialog" at bounding box center [280, 207] width 13 height 13
click at [282, 208] on icon "Dialog" at bounding box center [280, 207] width 7 height 7
click at [557, 76] on button "Close" at bounding box center [552, 76] width 16 height 14
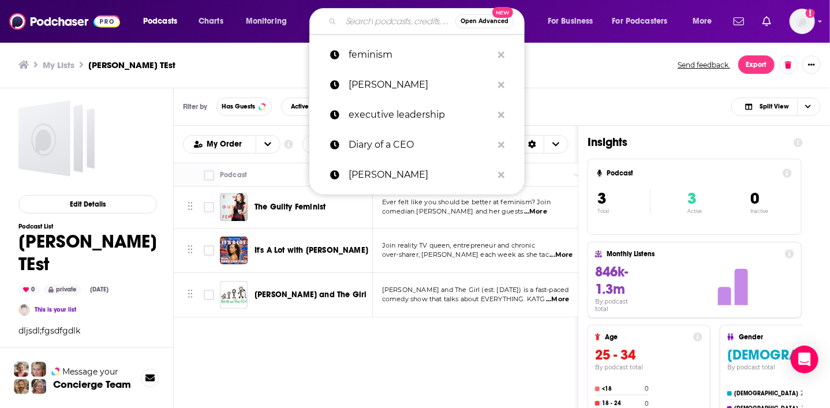
click at [387, 24] on input "Search podcasts, credits, & more..." at bounding box center [398, 21] width 114 height 18
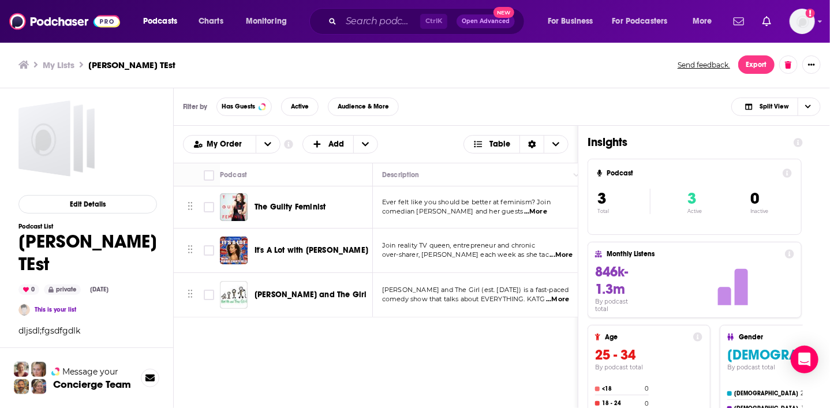
click at [251, 57] on div "My Lists [PERSON_NAME] TEst Send feedback. Export" at bounding box center [414, 64] width 793 height 18
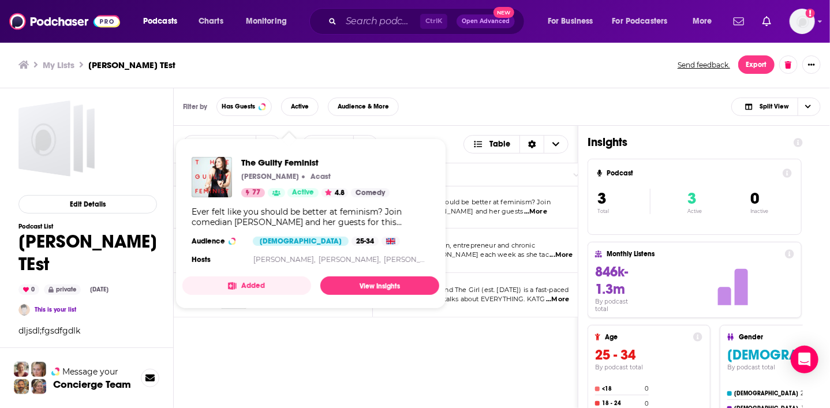
click at [293, 204] on div "Podcasts Charts Monitoring Ctrl K Open Advanced New For Business For Podcasters…" at bounding box center [415, 204] width 830 height 408
click at [264, 162] on span "The Guilty Feminist" at bounding box center [315, 162] width 148 height 11
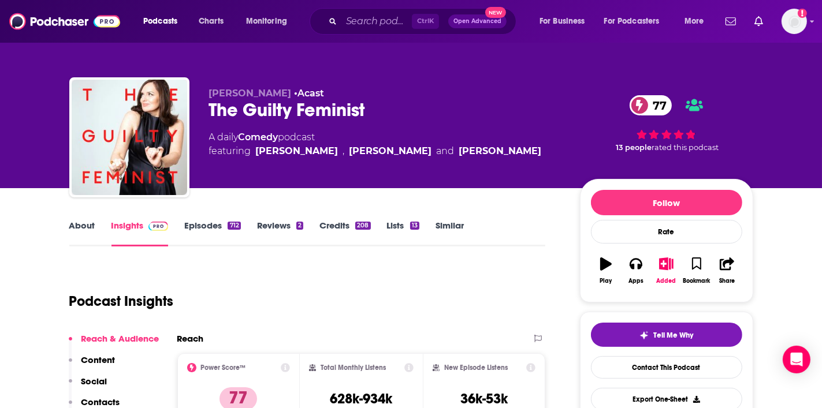
click at [537, 272] on div "Podcast Insights" at bounding box center [307, 299] width 476 height 68
click at [431, 318] on div "Podcast Insights" at bounding box center [302, 294] width 467 height 59
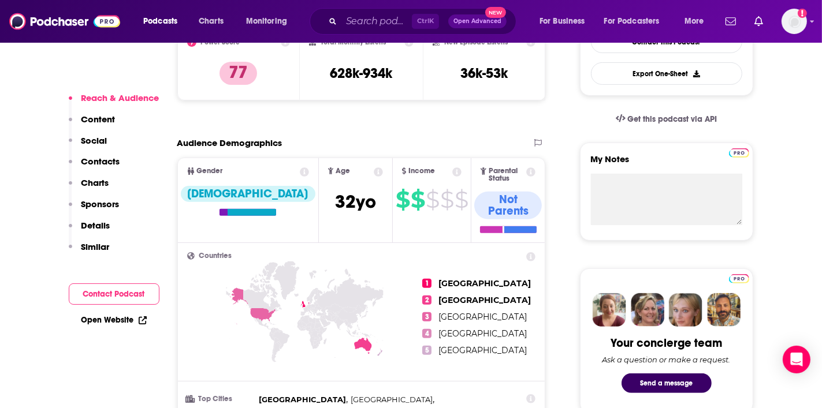
scroll to position [346, 0]
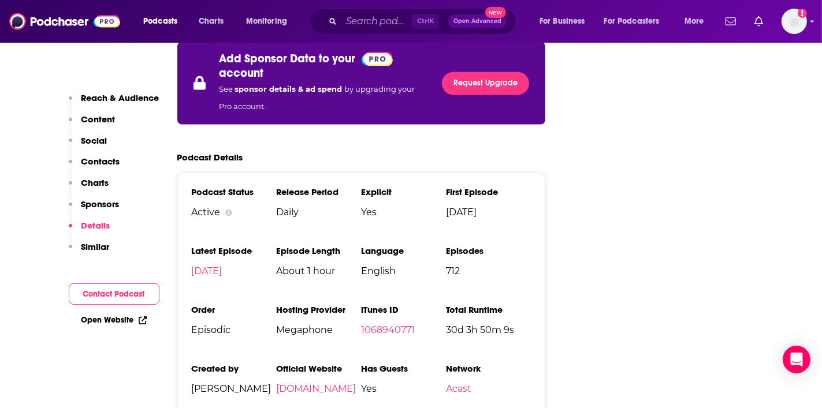
scroll to position [2032, 0]
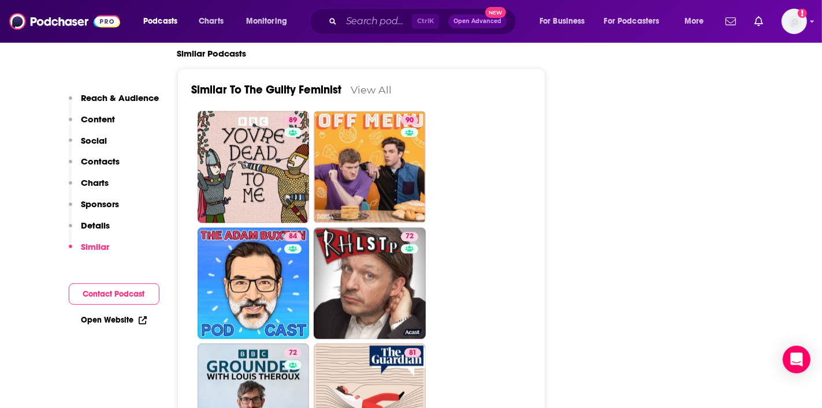
scroll to position [2586, 0]
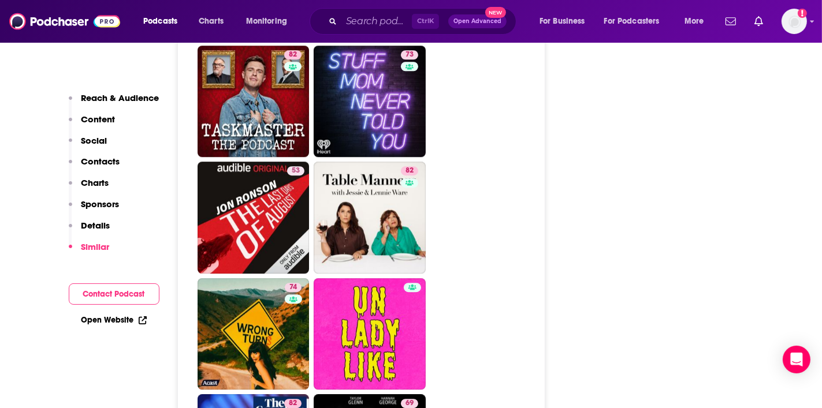
scroll to position [3118, 0]
